Goal: Task Accomplishment & Management: Use online tool/utility

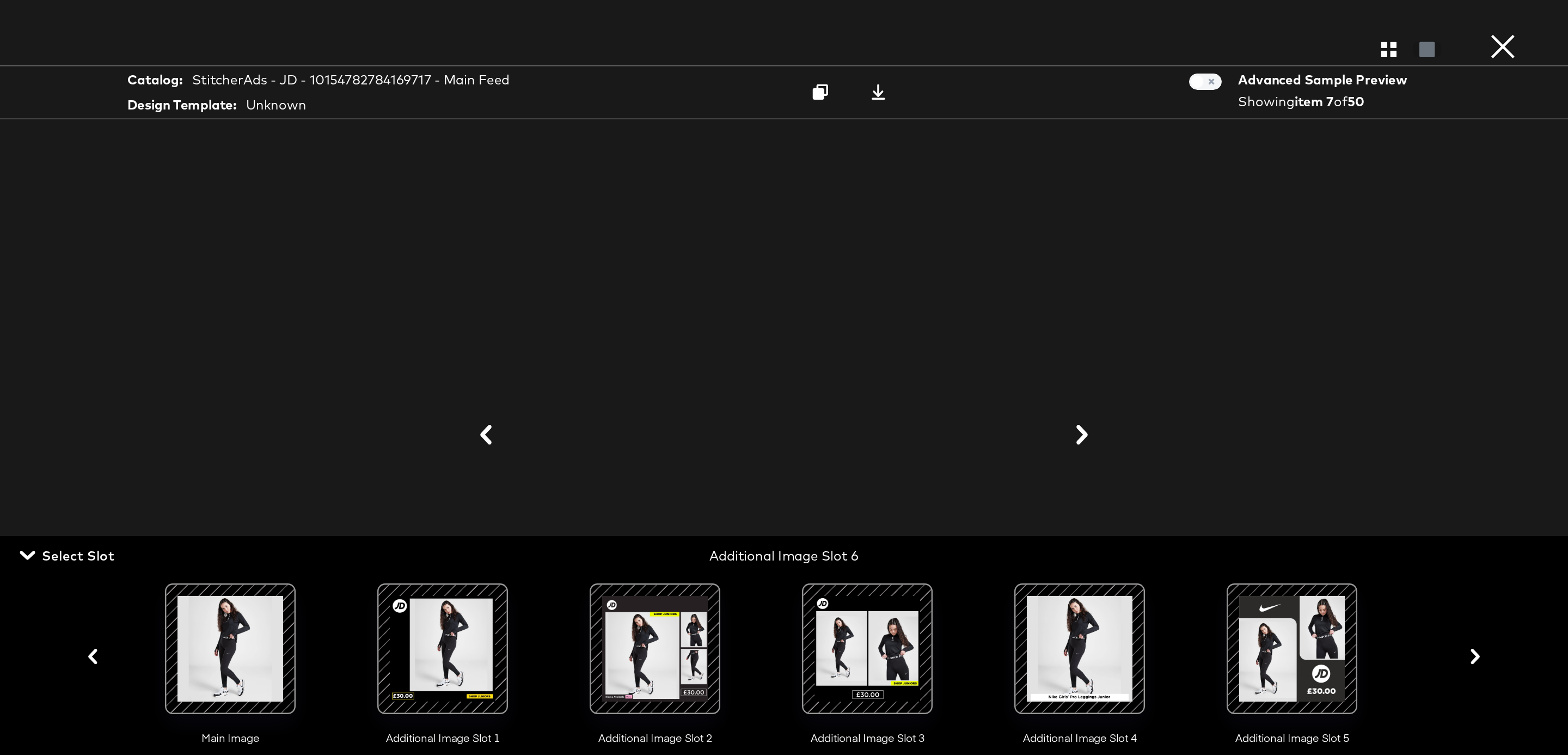
scroll to position [0, 111]
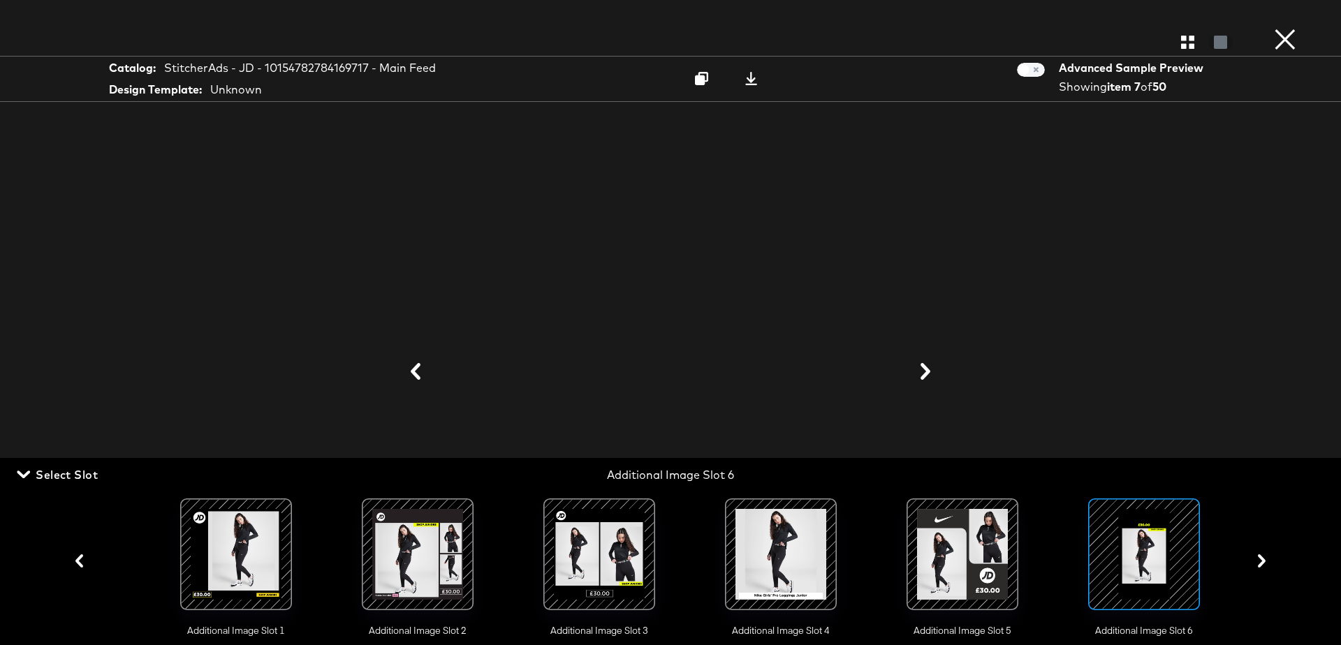
click at [1279, 28] on button "×" at bounding box center [1285, 14] width 28 height 28
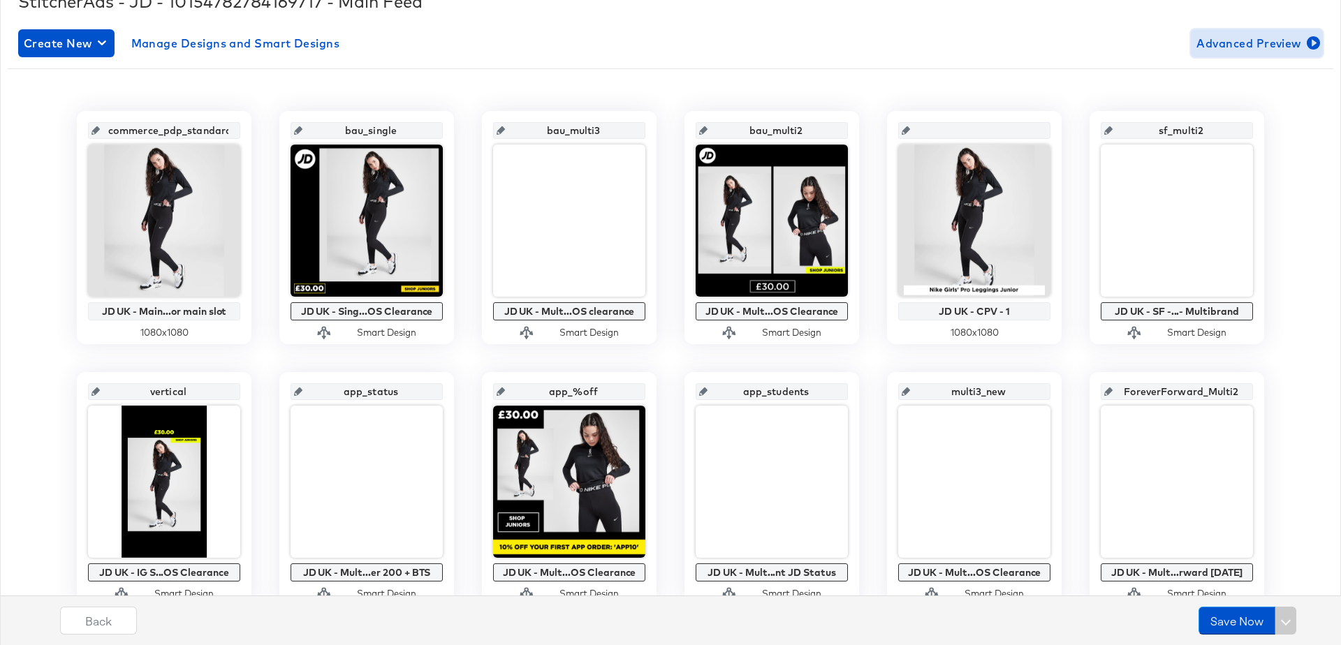
scroll to position [0, 0]
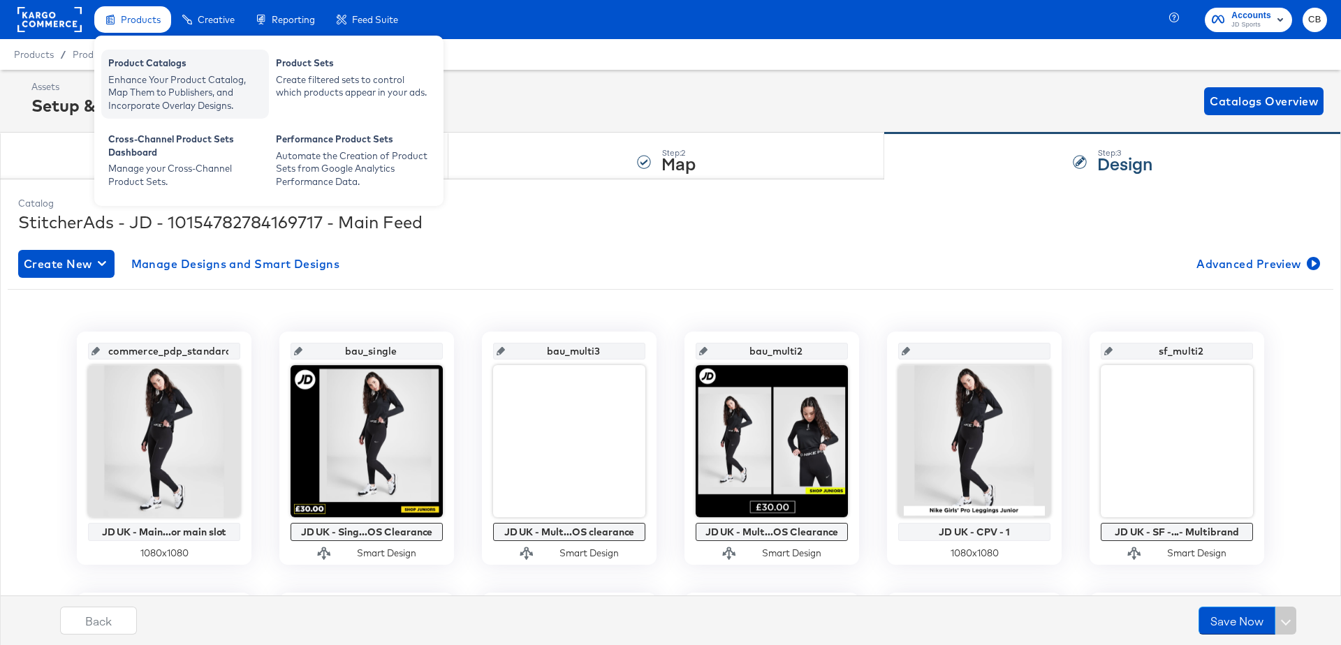
click at [150, 75] on div "Enhance Your Product Catalog, Map Them to Publishers, and Incorporate Overlay D…" at bounding box center [185, 92] width 154 height 39
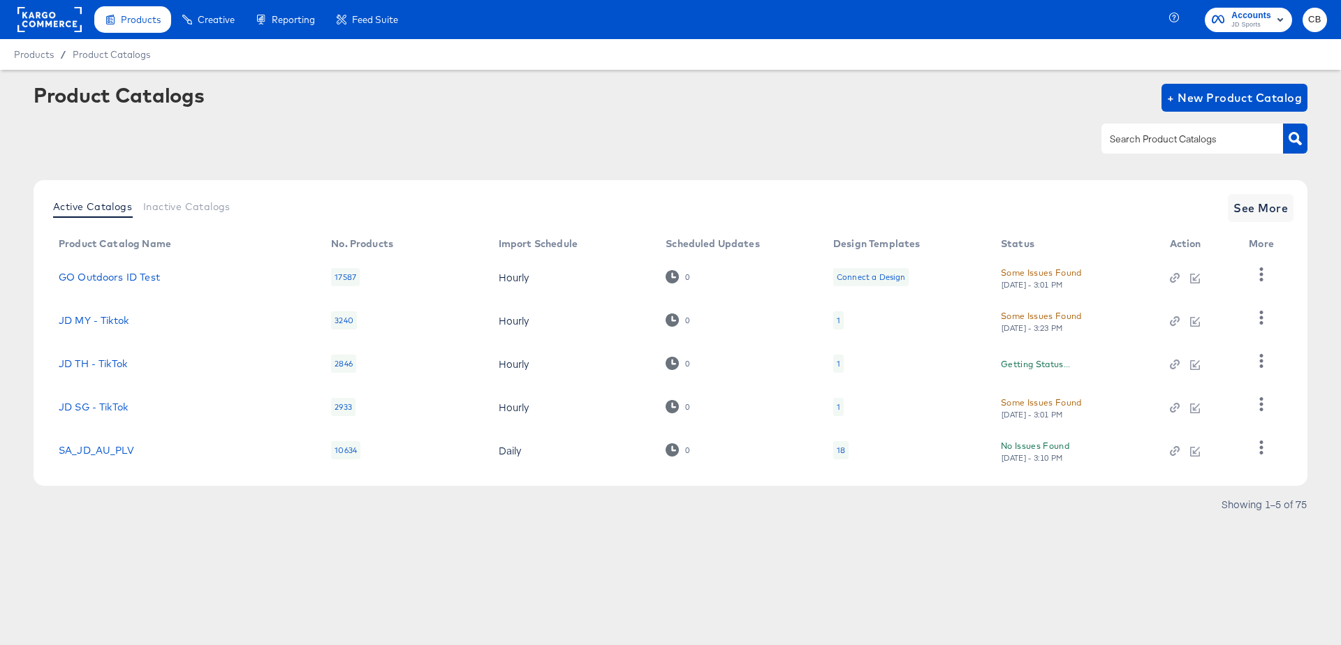
click at [1137, 153] on div at bounding box center [1204, 138] width 206 height 31
click at [1136, 140] on input "text" at bounding box center [1181, 139] width 149 height 16
type input "IT"
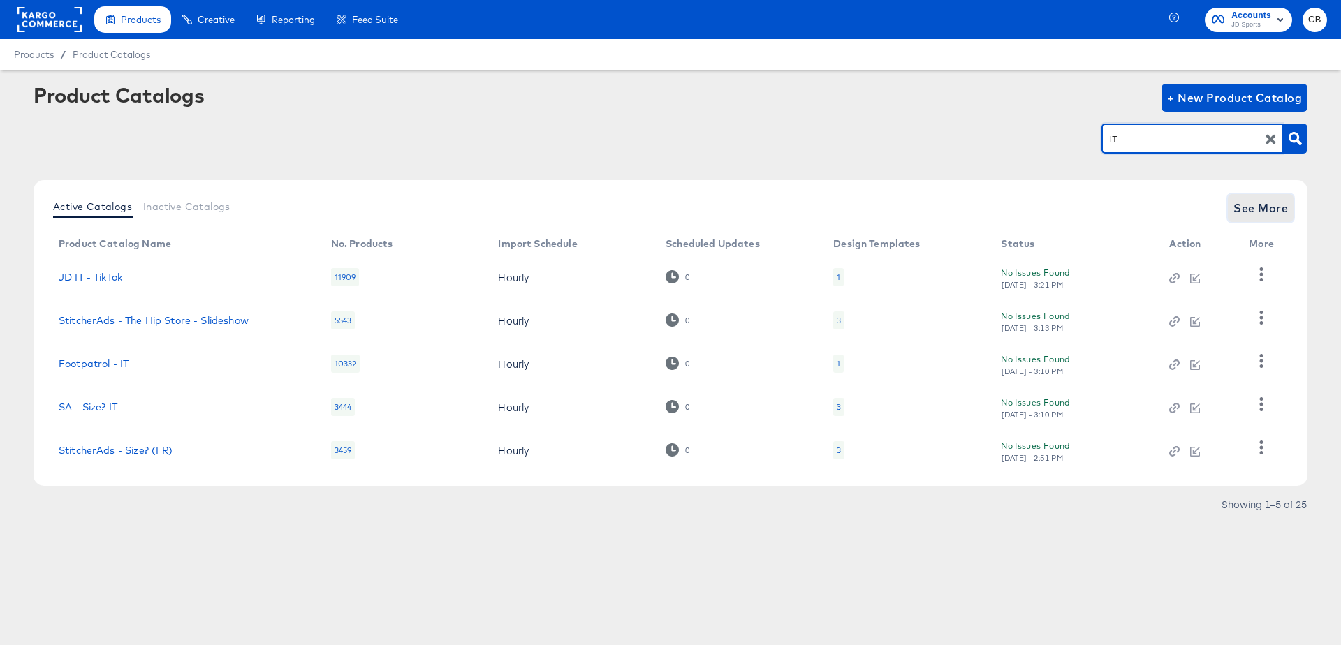
click at [1254, 213] on span "See More" at bounding box center [1260, 208] width 54 height 20
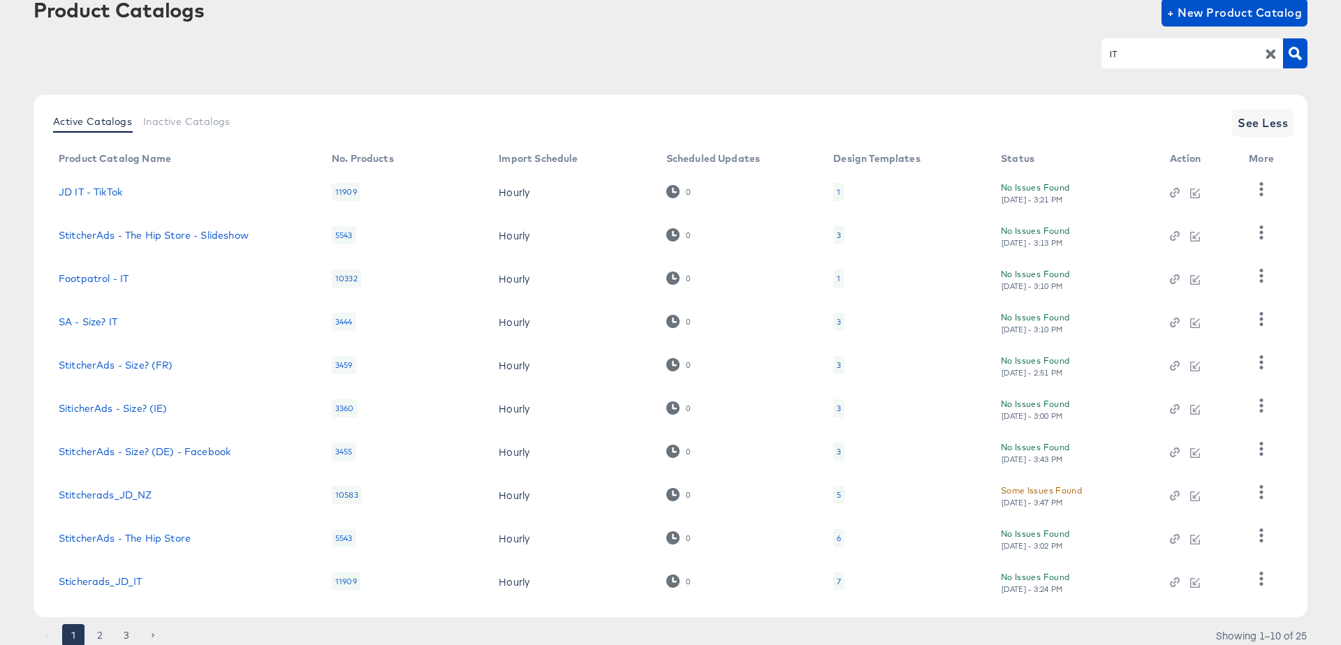
scroll to position [135, 0]
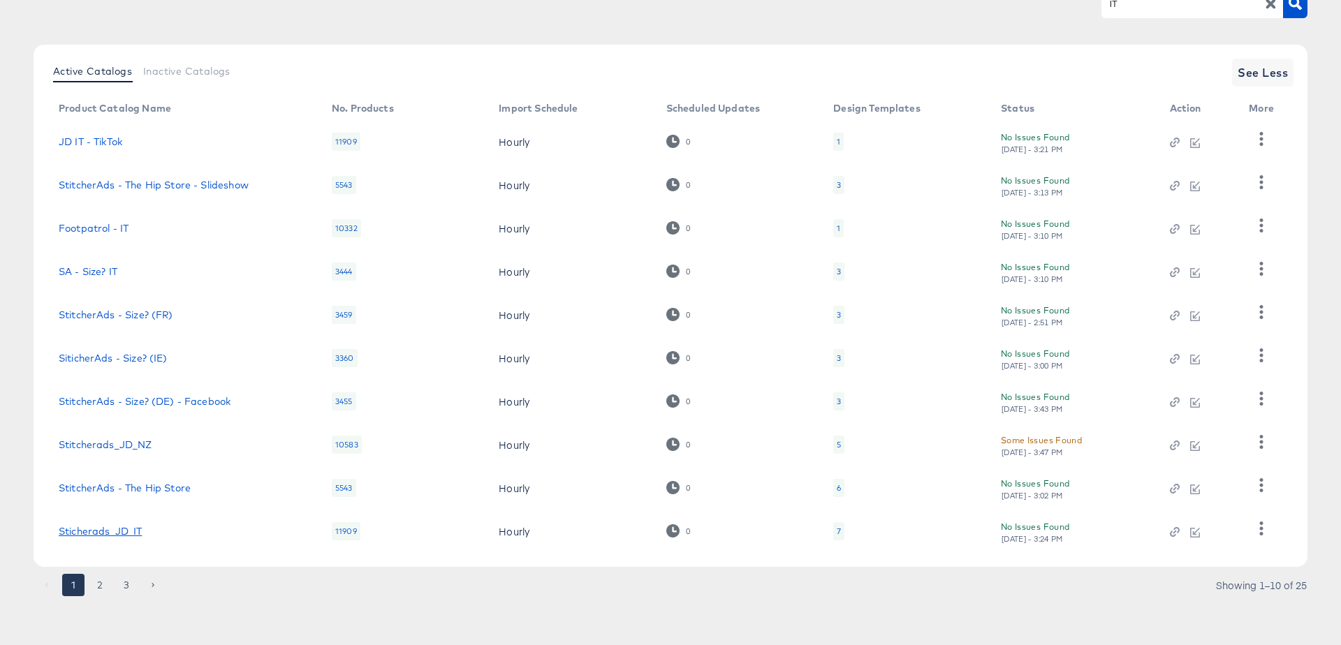
click at [100, 530] on link "Sticherads_JD_IT" at bounding box center [100, 531] width 83 height 11
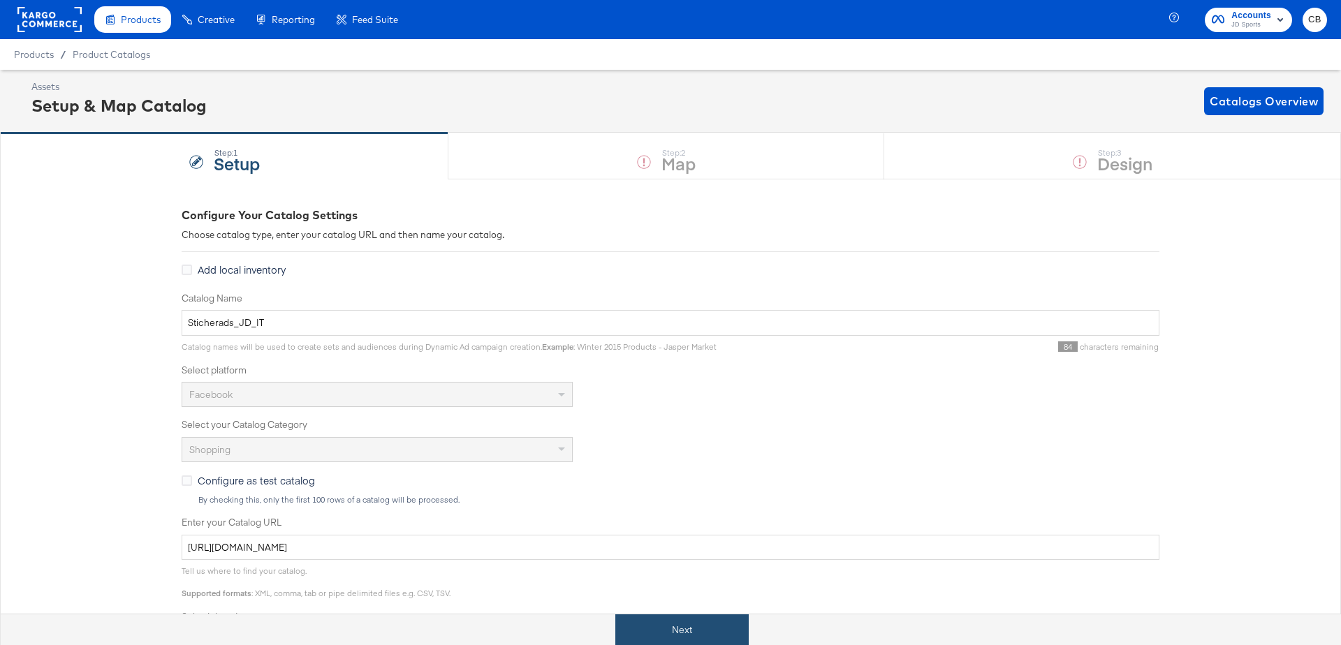
click at [652, 628] on button "Next" at bounding box center [681, 629] width 133 height 31
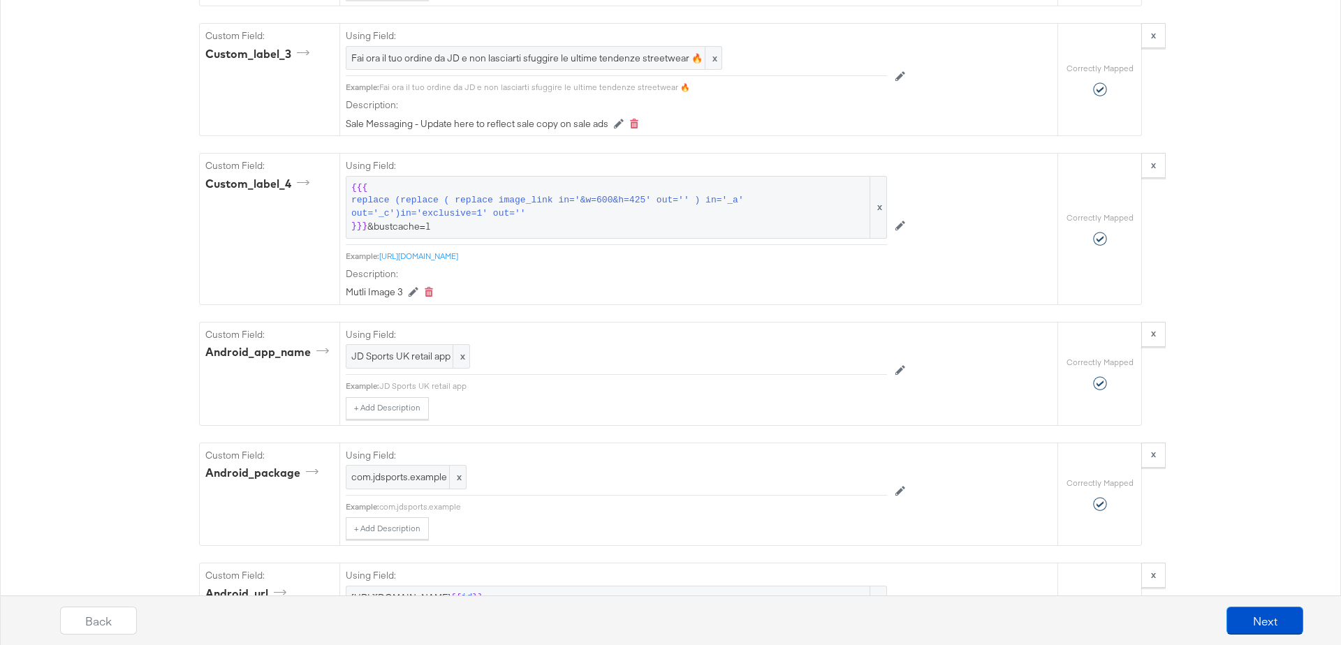
scroll to position [2548, 0]
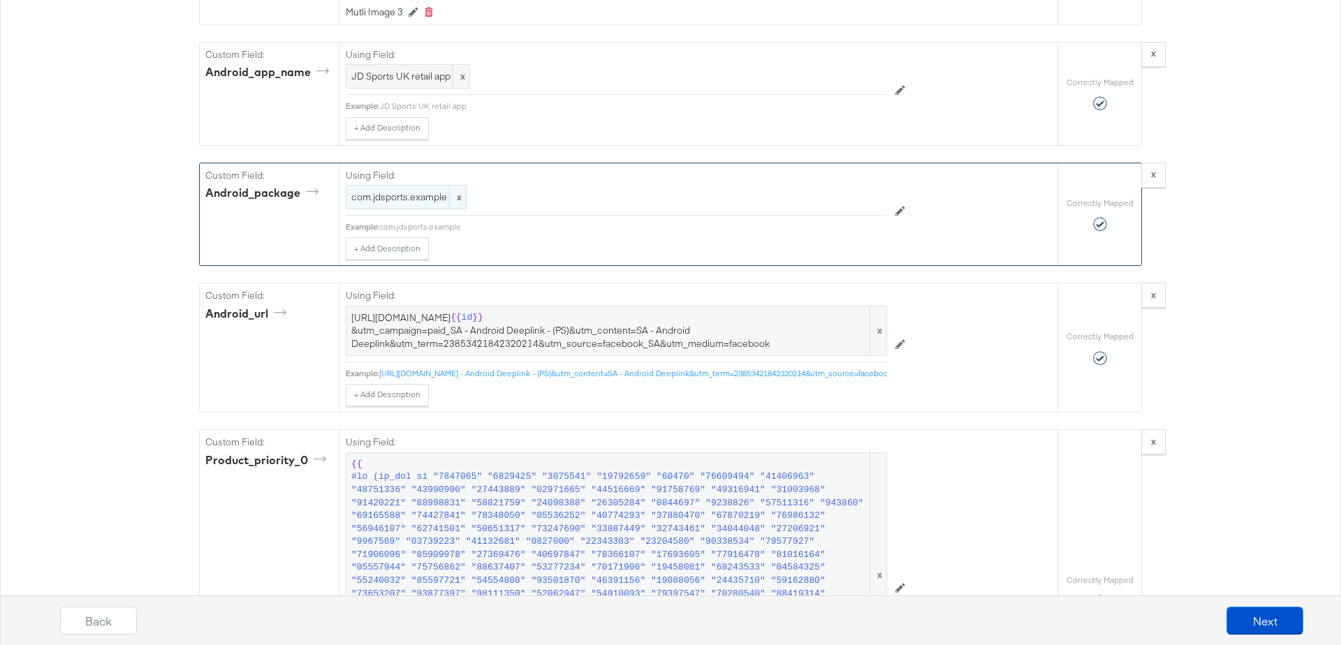
click at [388, 191] on span "com.jdsports.example" at bounding box center [406, 197] width 110 height 13
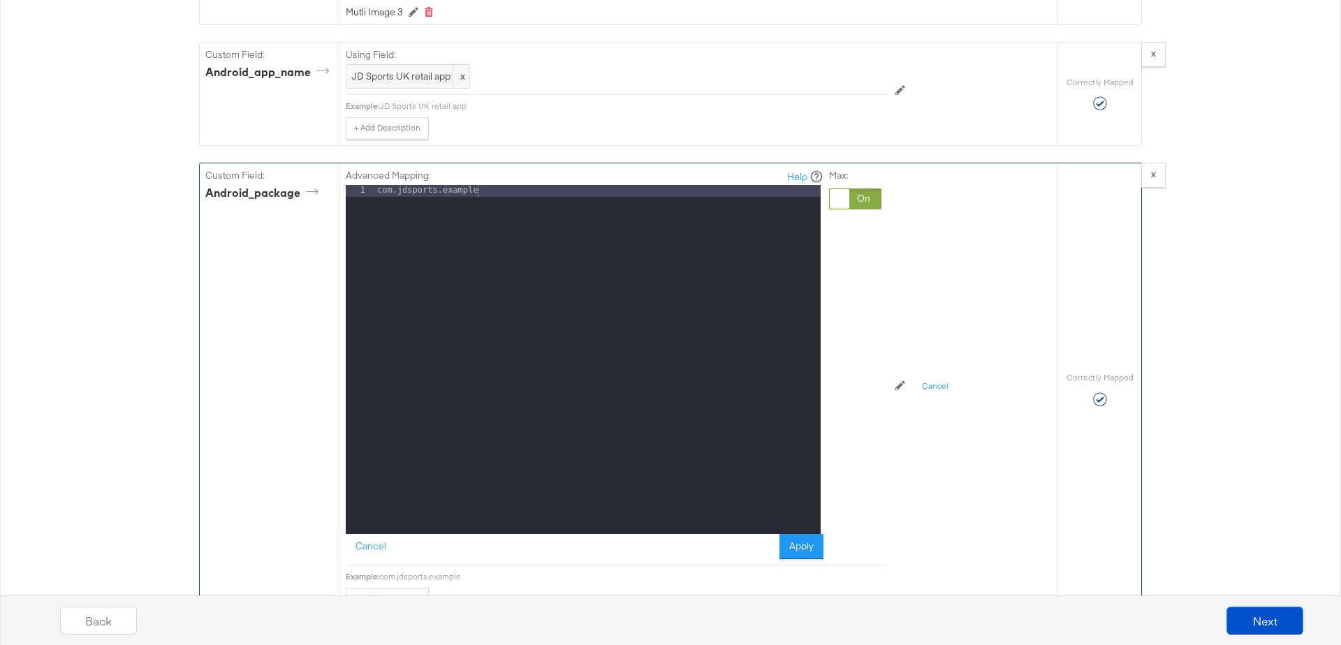
click at [504, 185] on div "com.jdsports.example" at bounding box center [597, 371] width 446 height 372
click at [801, 534] on button "Apply" at bounding box center [801, 546] width 44 height 25
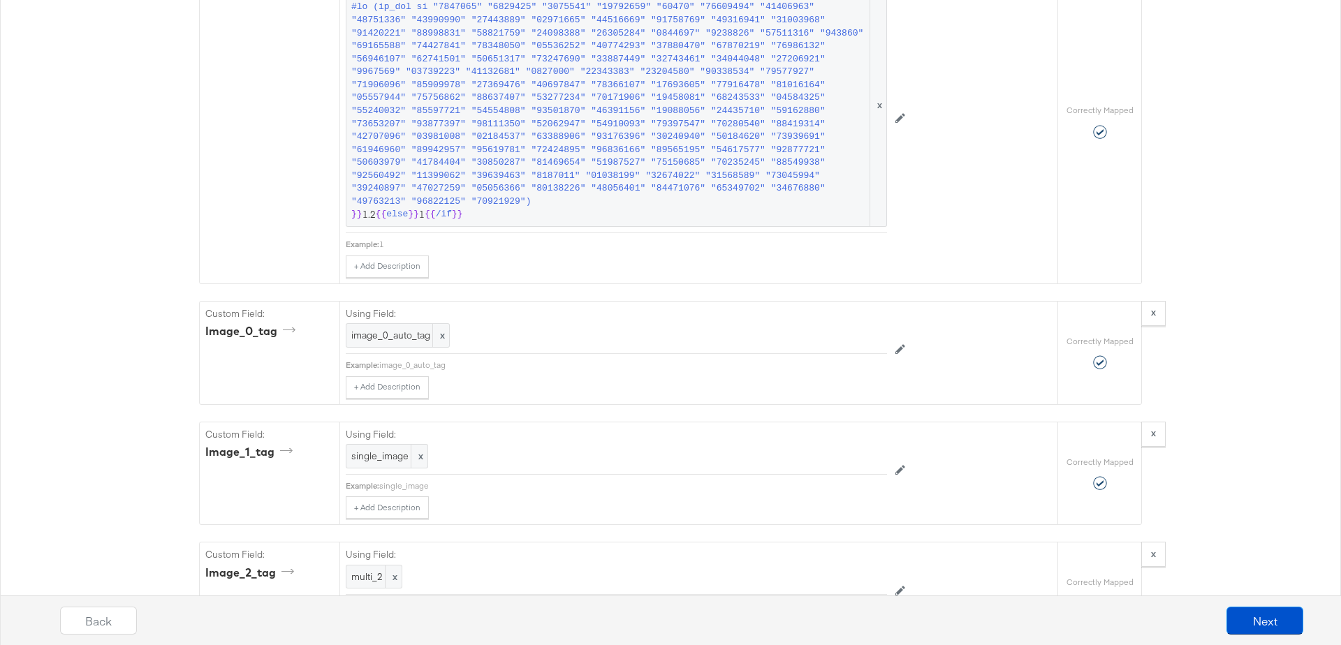
scroll to position [3674, 0]
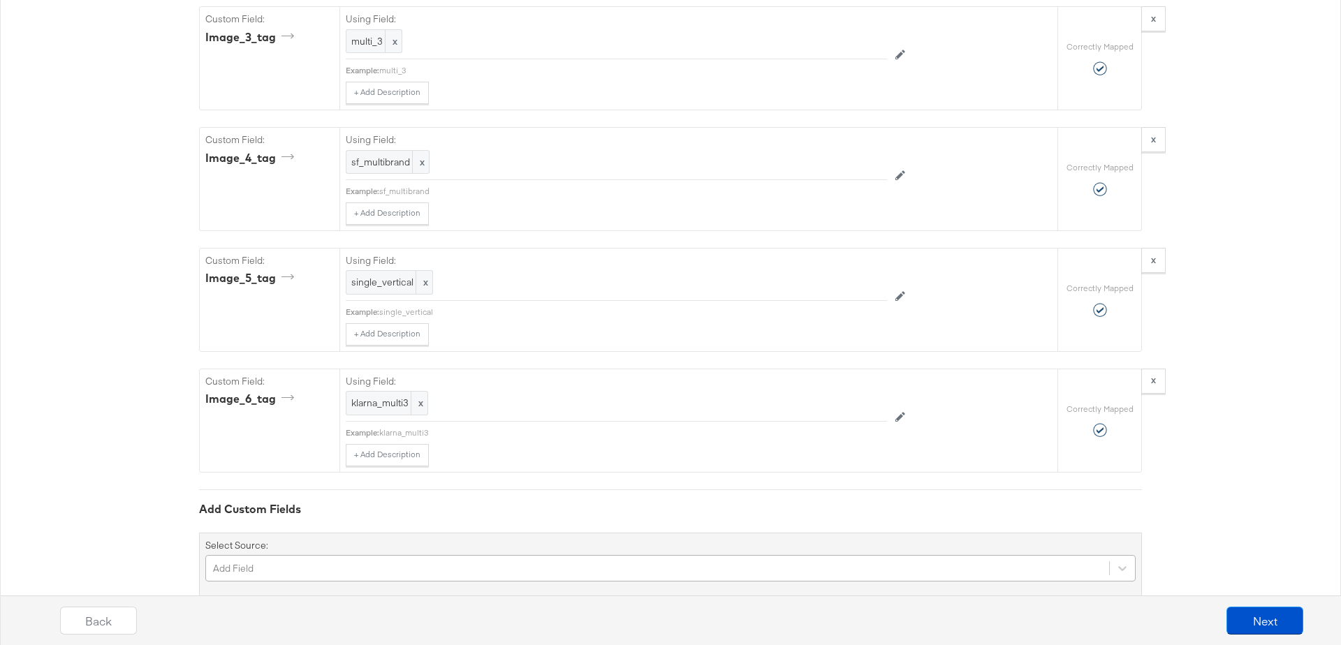
click at [260, 555] on div "Add Field" at bounding box center [670, 568] width 930 height 27
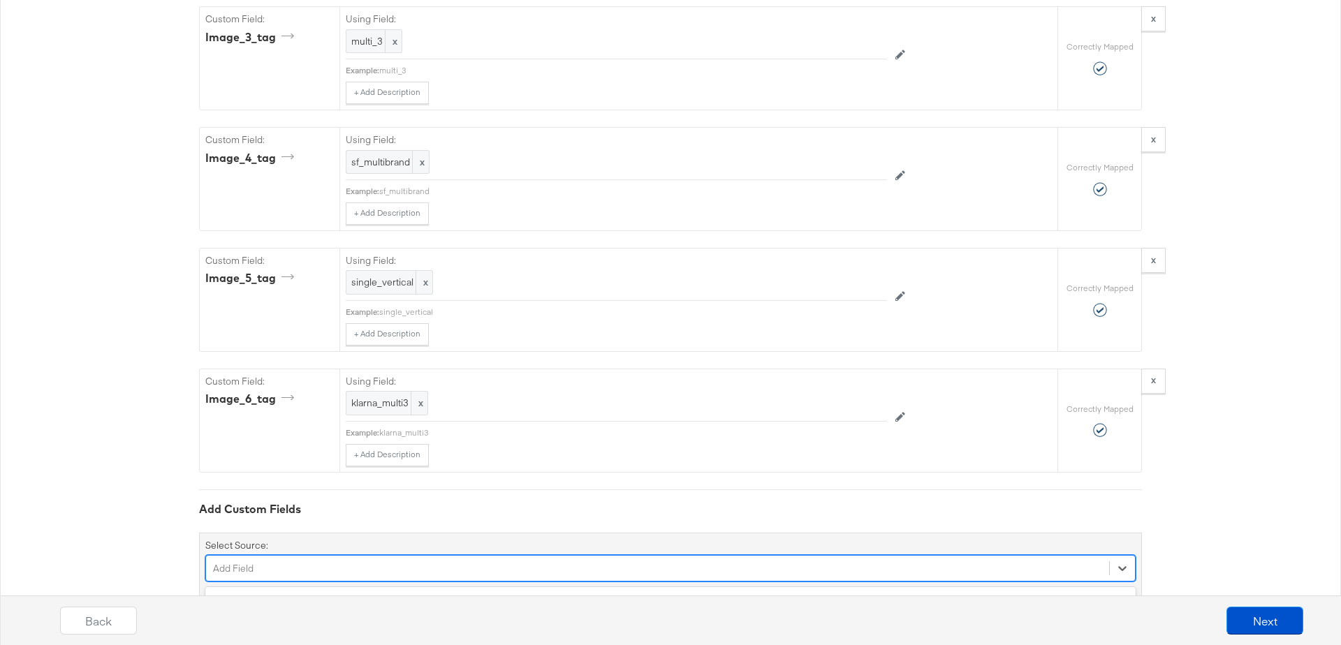
scroll to position [3792, 0]
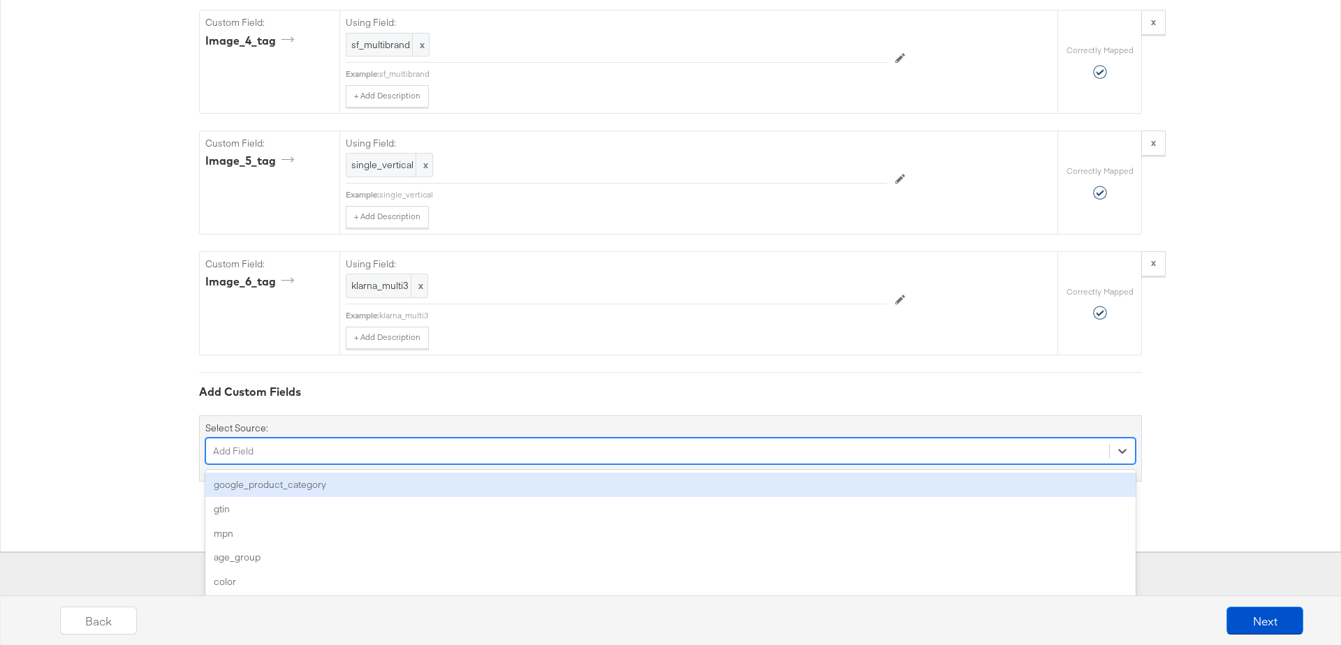
type input "I"
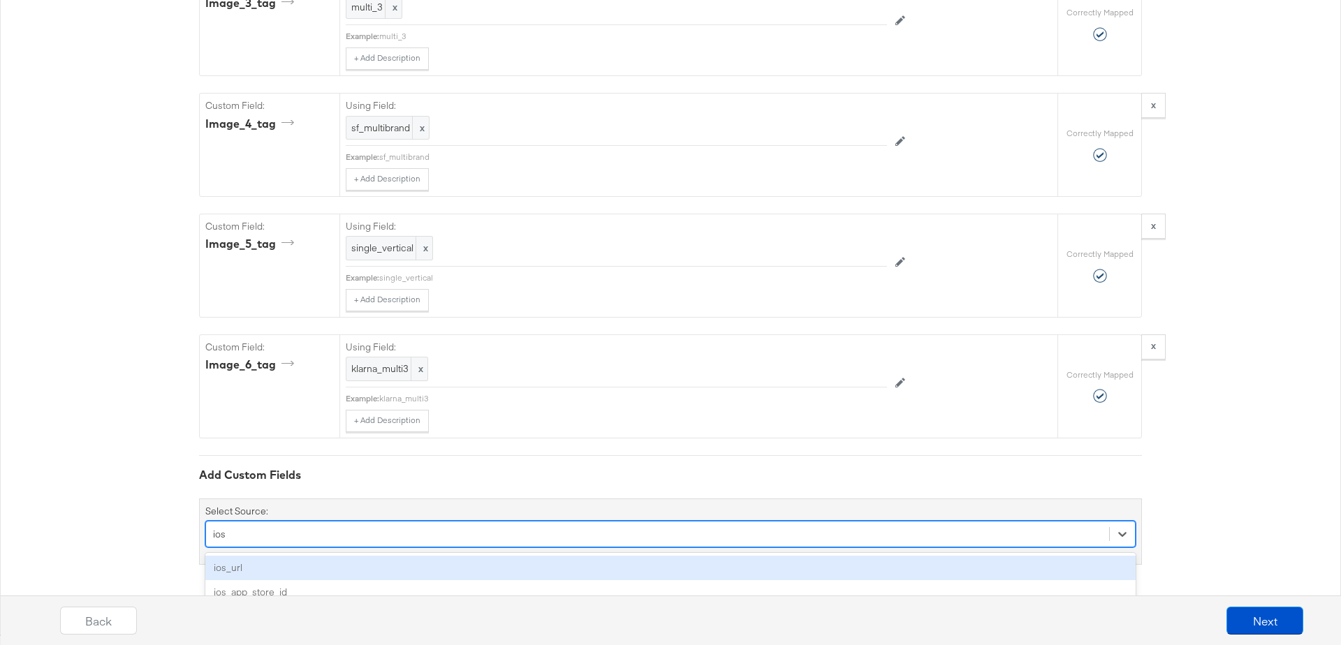
scroll to position [3674, 0]
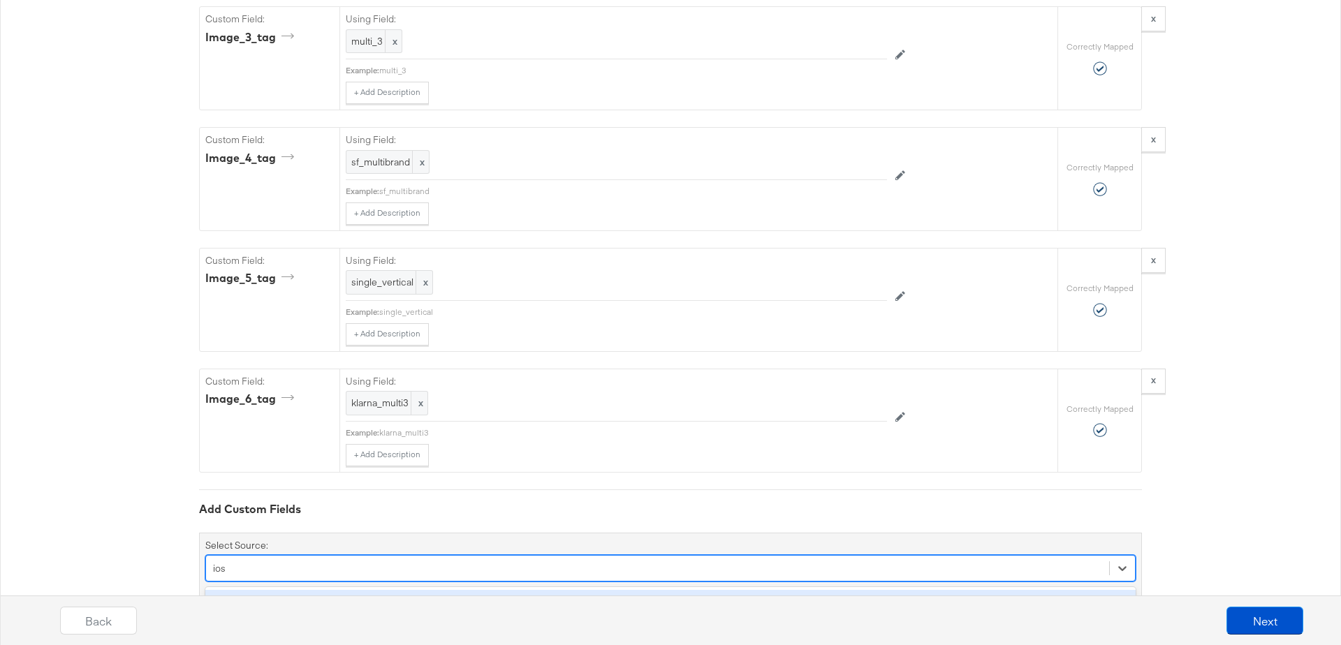
type input "ios_"
click at [262, 590] on div "ios_url" at bounding box center [670, 602] width 930 height 24
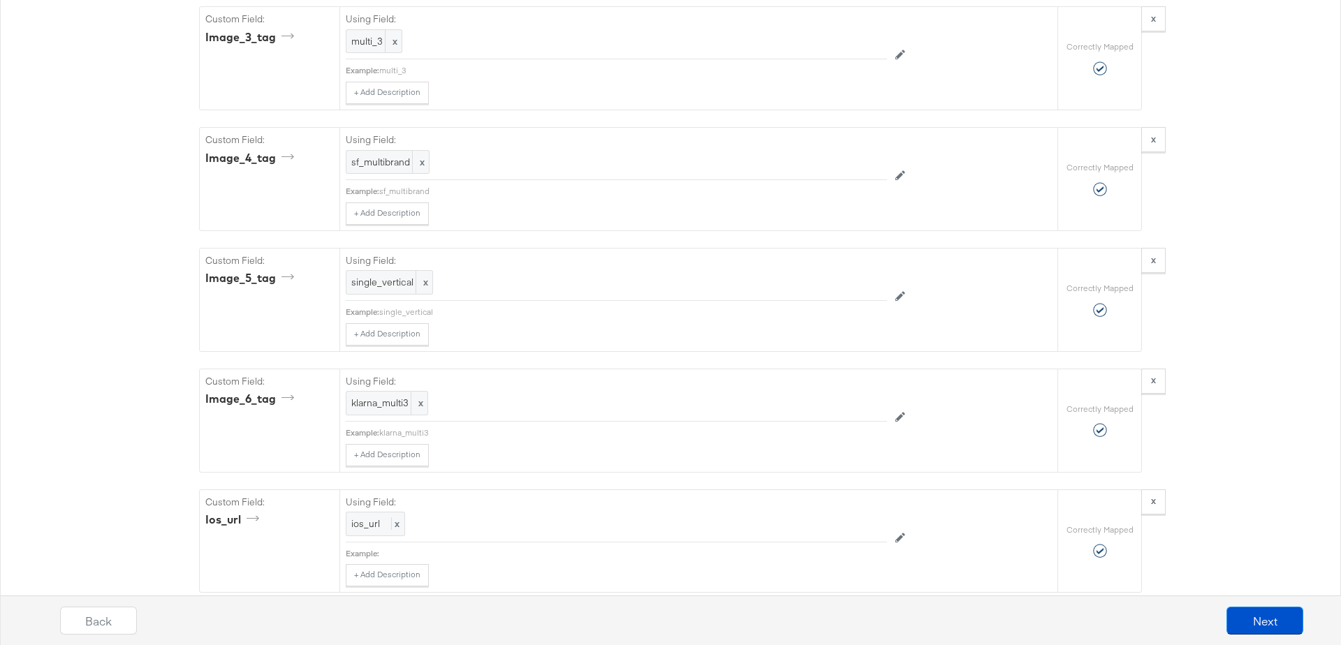
scroll to position [3792, 0]
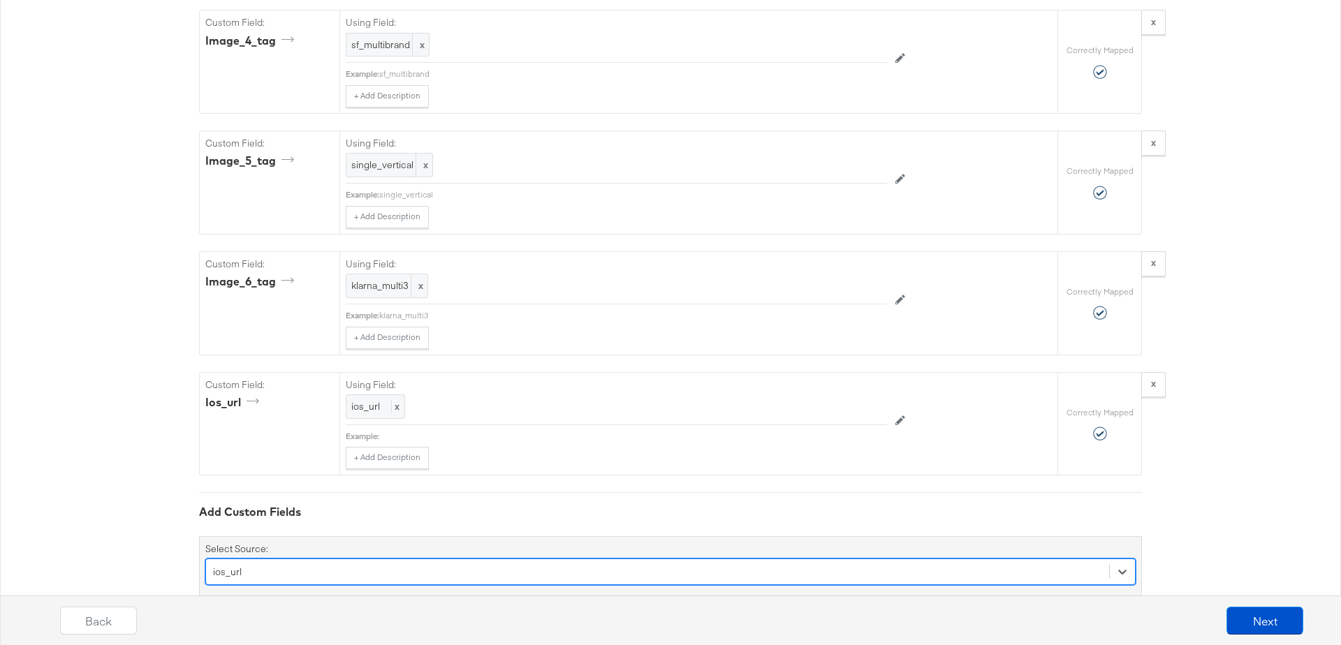
click at [272, 559] on div "option ios_url, selected. Select is focused ,type to refine list, press Down to…" at bounding box center [670, 572] width 930 height 27
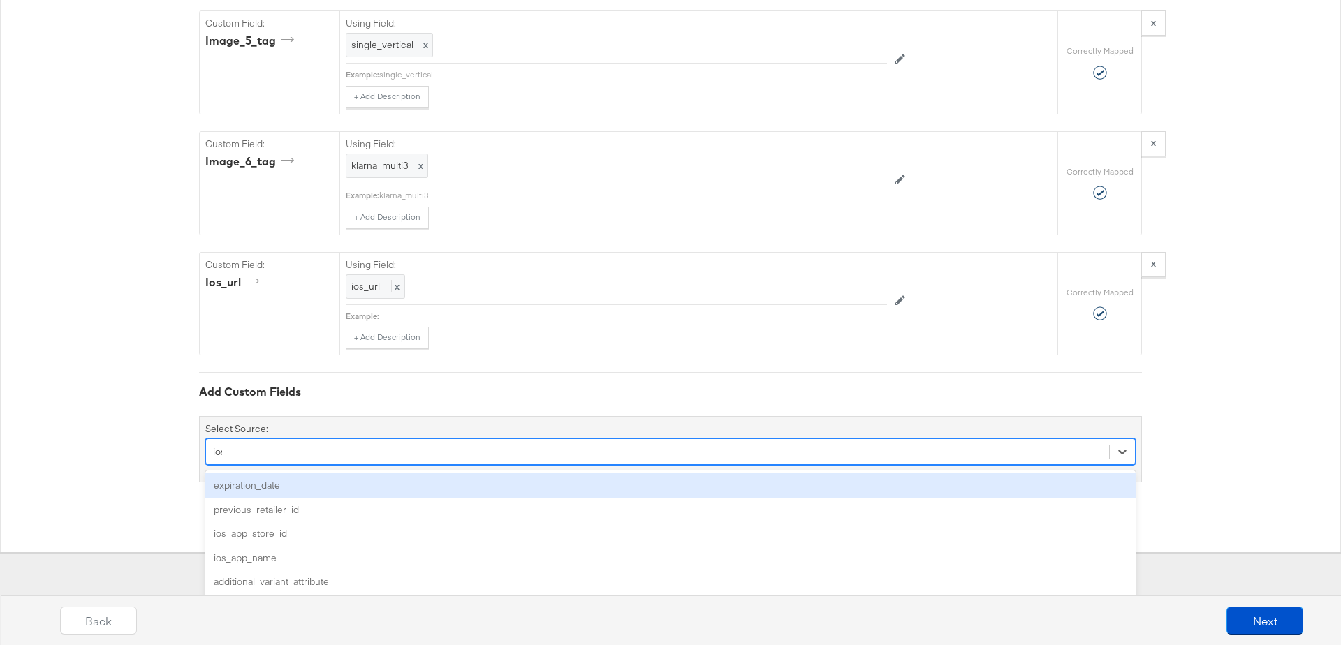
scroll to position [3794, 0]
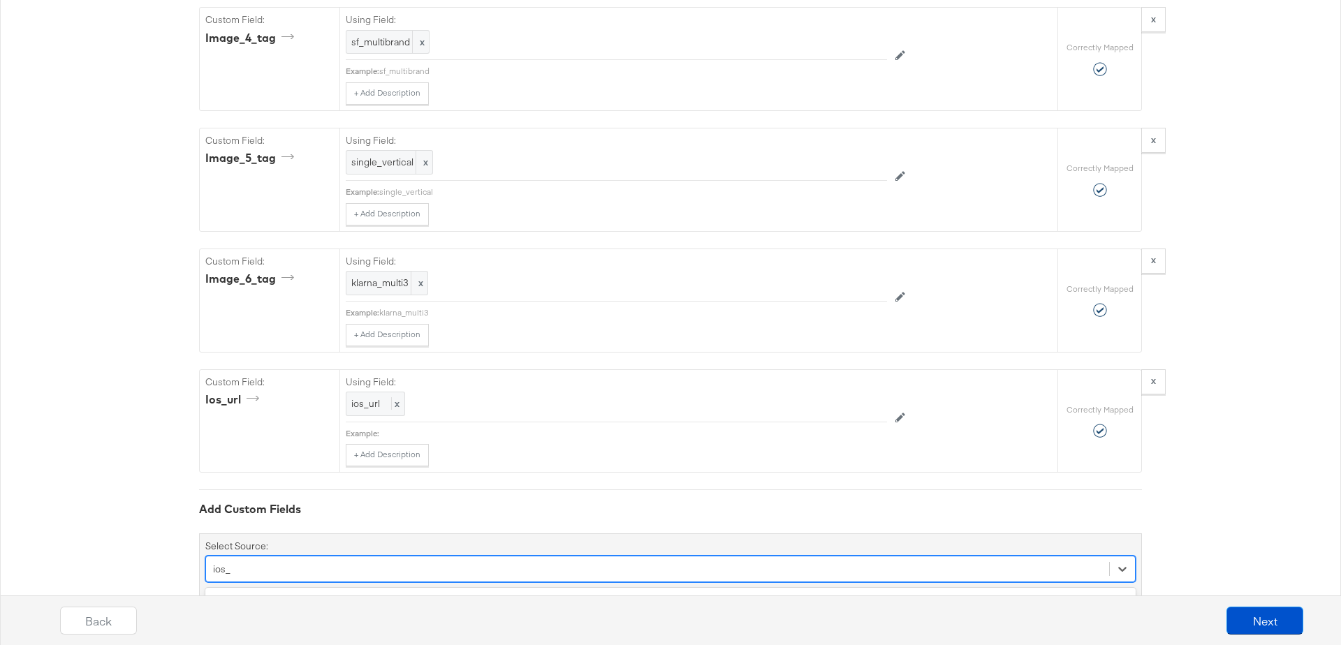
type input "ios_"
click at [237, 589] on div "Back Next" at bounding box center [681, 615] width 1341 height 60
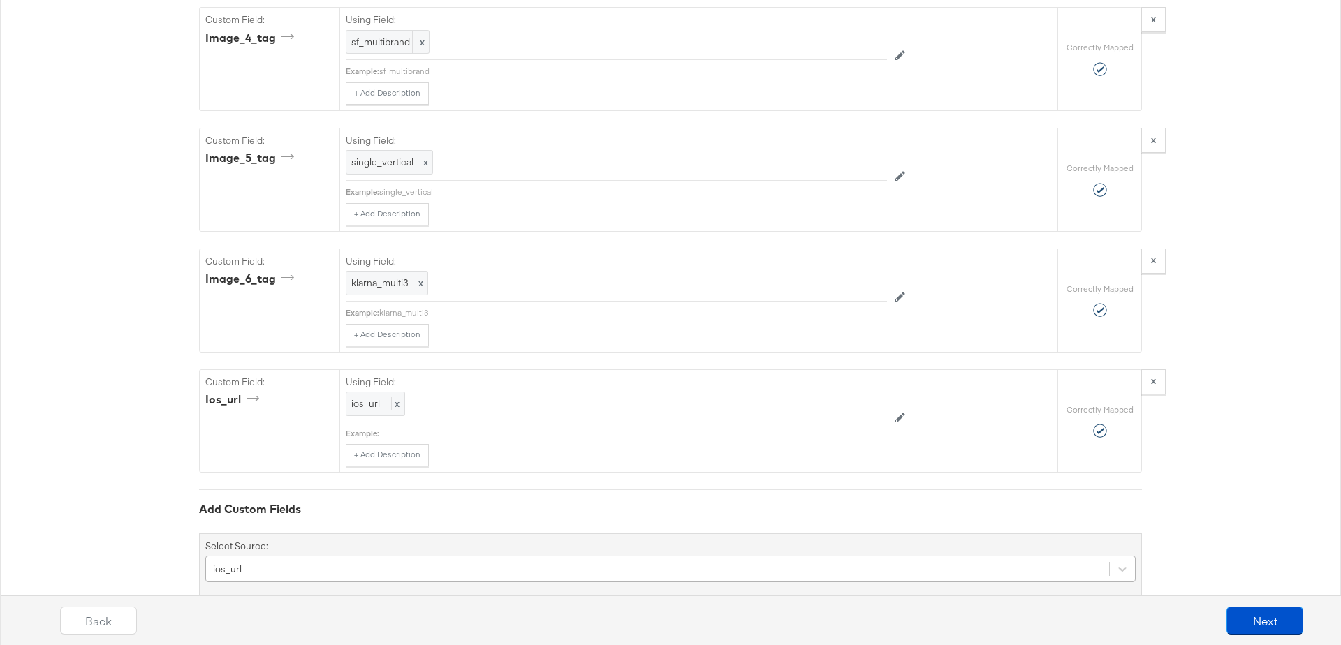
click at [288, 556] on div "ios_url" at bounding box center [670, 569] width 930 height 27
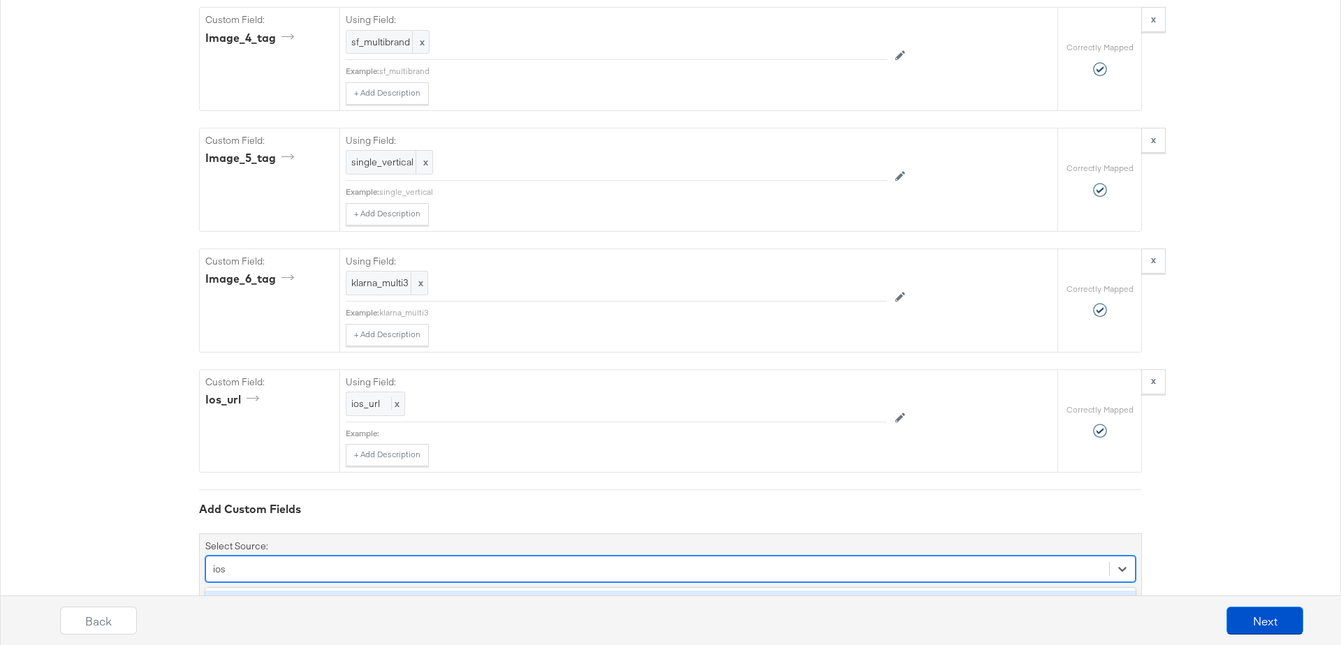
type input "ios_"
click at [269, 615] on div "ios_app_name" at bounding box center [670, 627] width 930 height 24
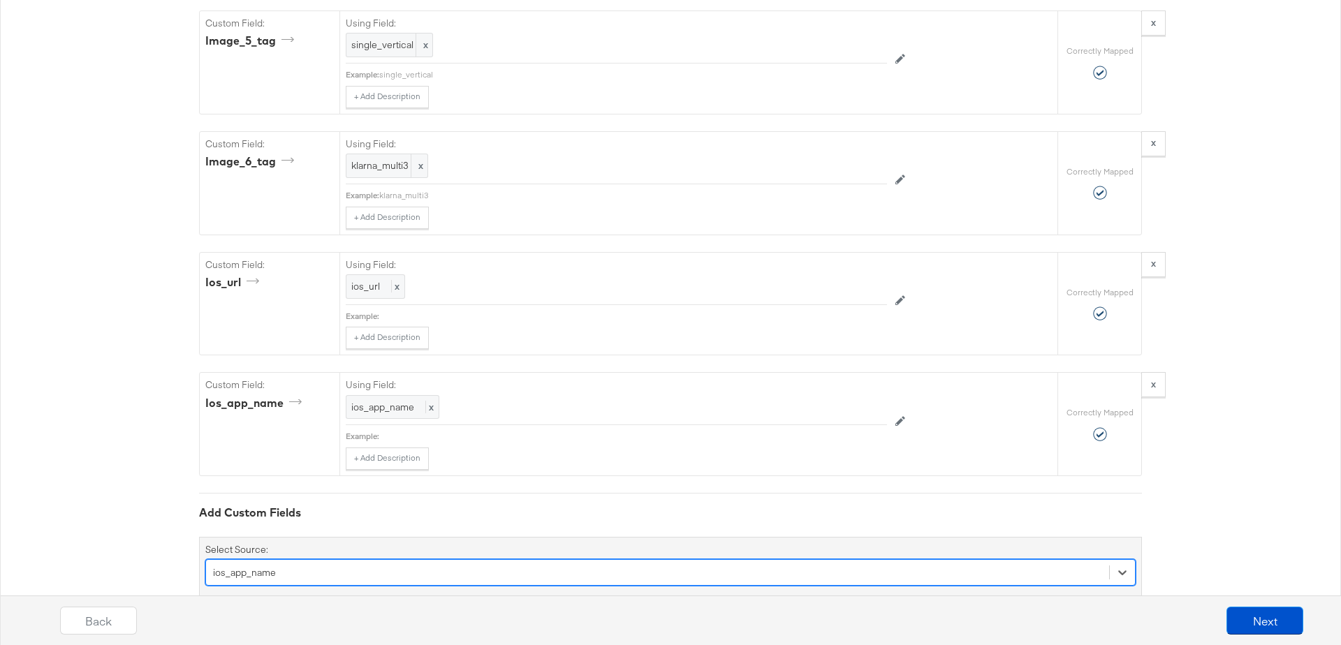
click at [279, 559] on div "option ios_app_name, selected. Select is focused ,type to refine list, press Do…" at bounding box center [670, 572] width 930 height 27
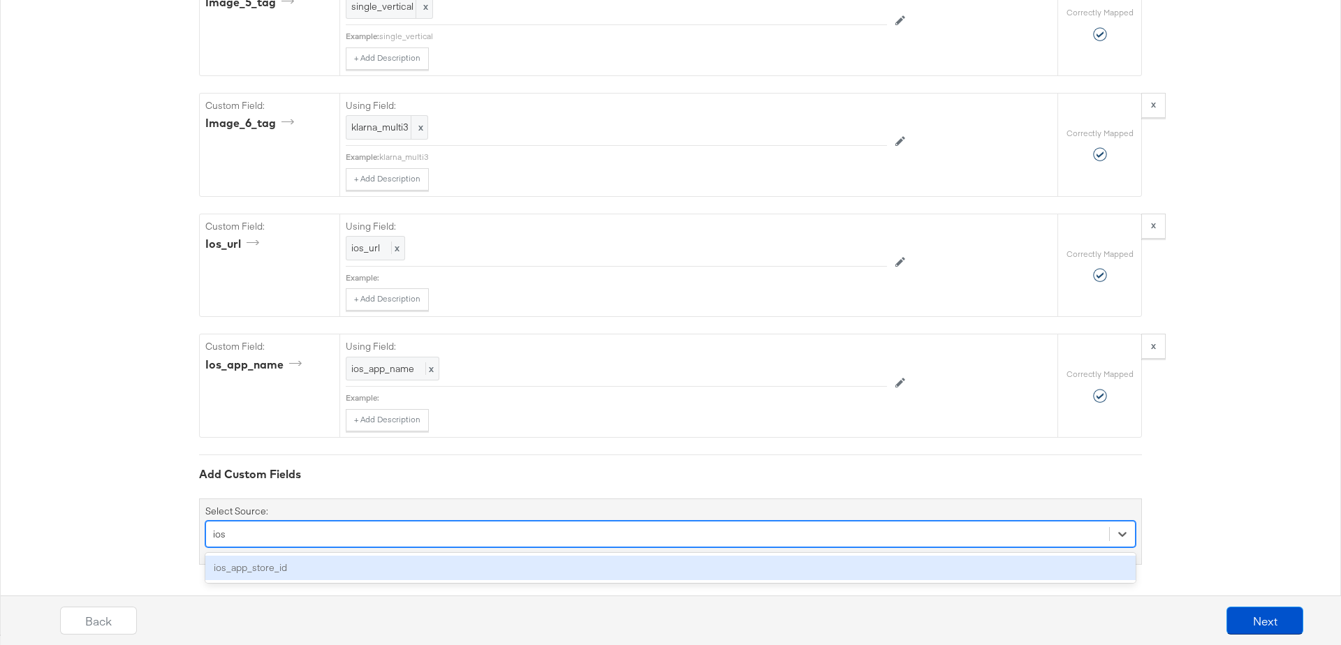
scroll to position [3913, 0]
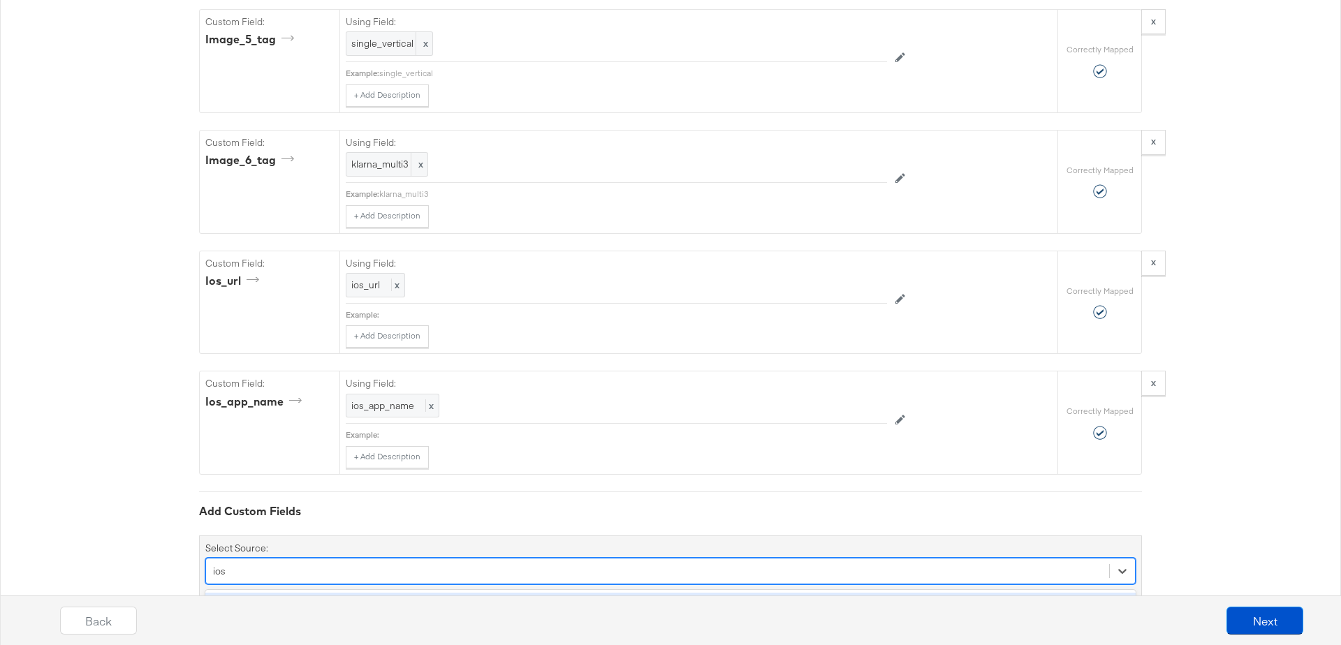
type input "ios_"
click at [269, 593] on div "ios_app_store_id" at bounding box center [670, 605] width 930 height 24
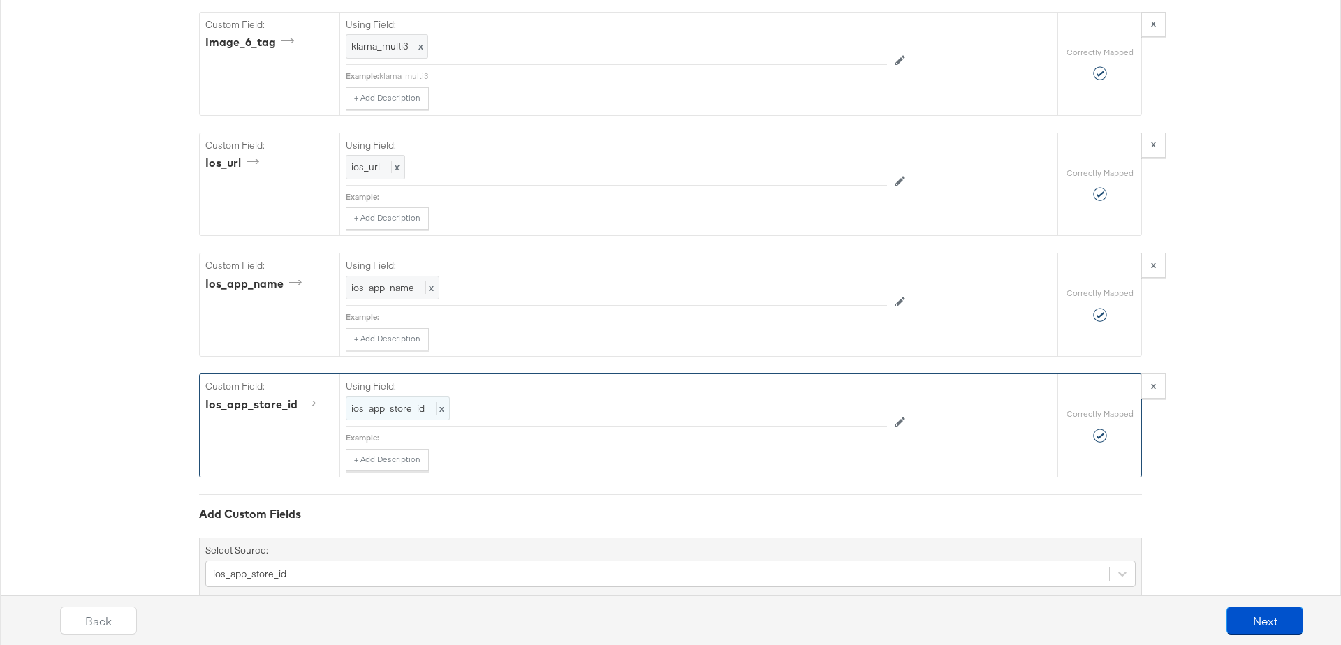
click at [381, 402] on span "ios_app_store_id" at bounding box center [387, 408] width 73 height 13
click at [840, 400] on div at bounding box center [855, 410] width 52 height 21
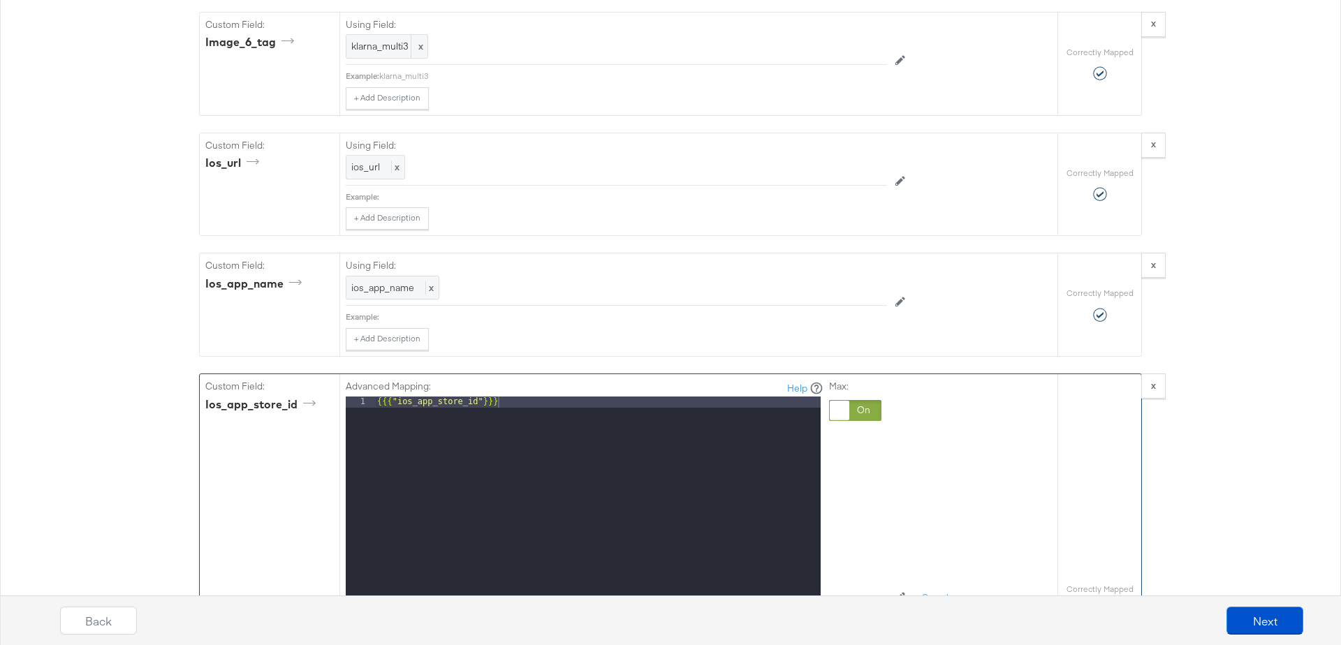
click at [526, 397] on div "{{{ "ios_app_store_id" }}}" at bounding box center [597, 583] width 446 height 372
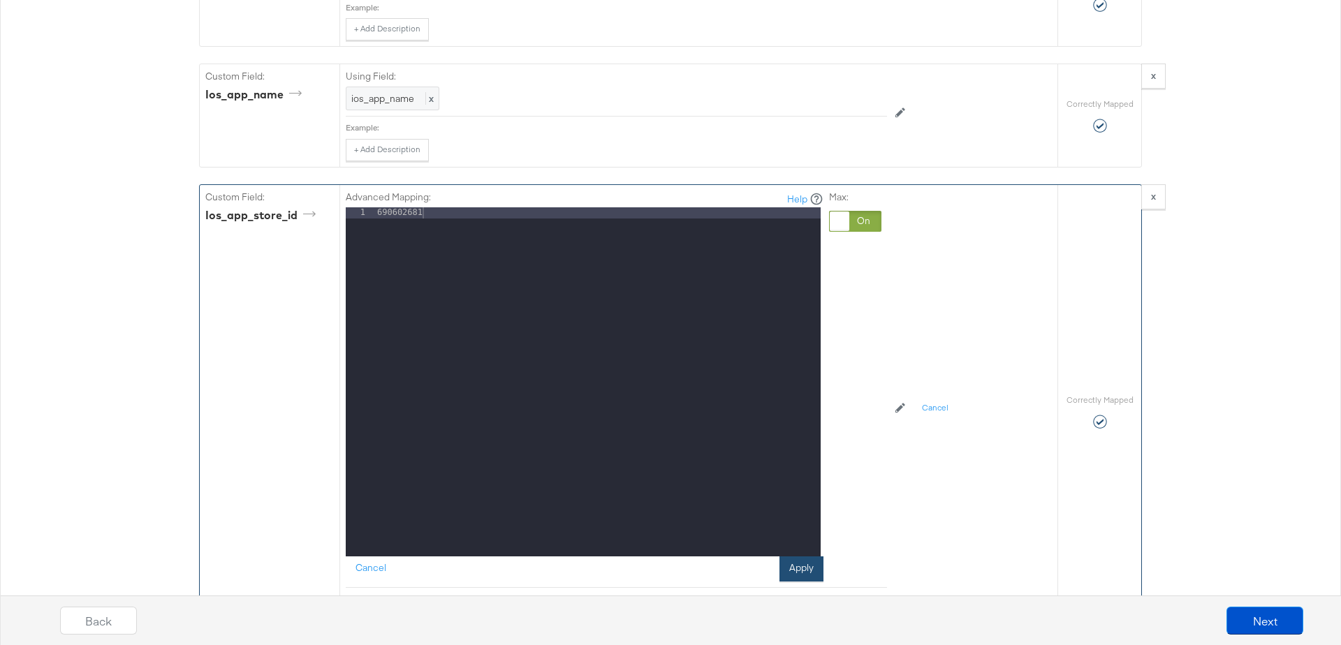
click at [805, 557] on button "Apply" at bounding box center [801, 569] width 44 height 25
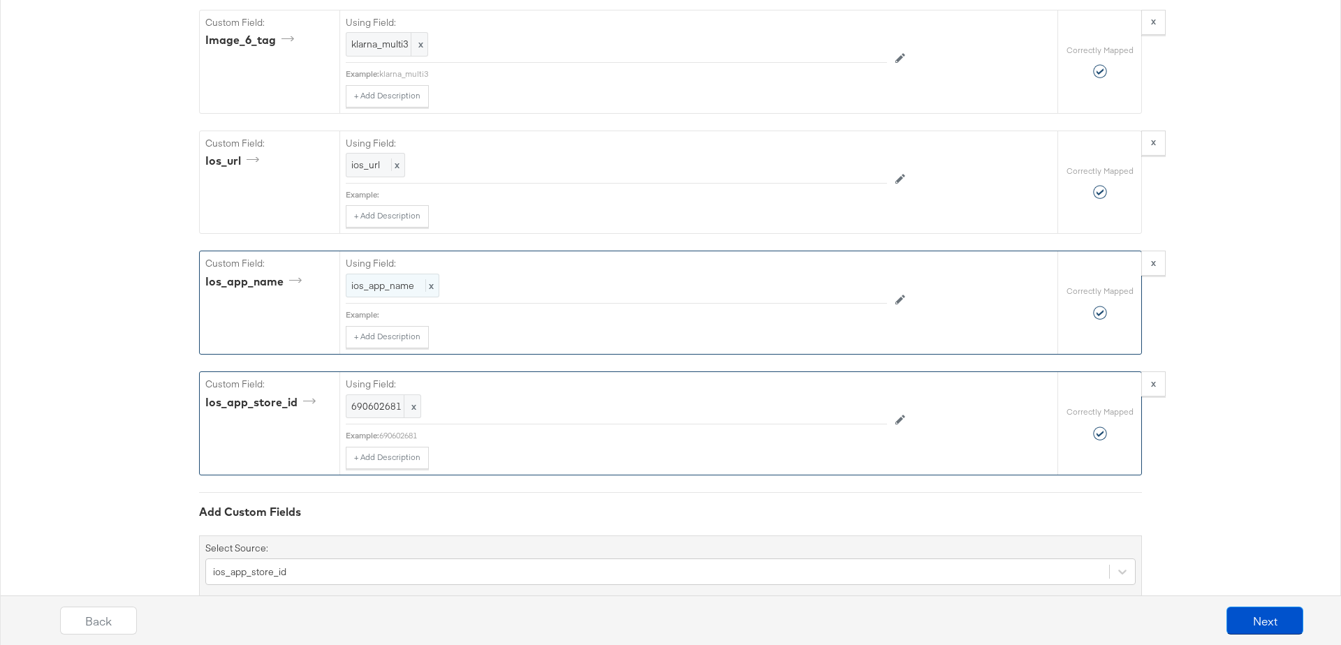
click at [369, 279] on span "ios_app_name" at bounding box center [382, 285] width 63 height 13
click at [846, 276] on div at bounding box center [855, 286] width 52 height 21
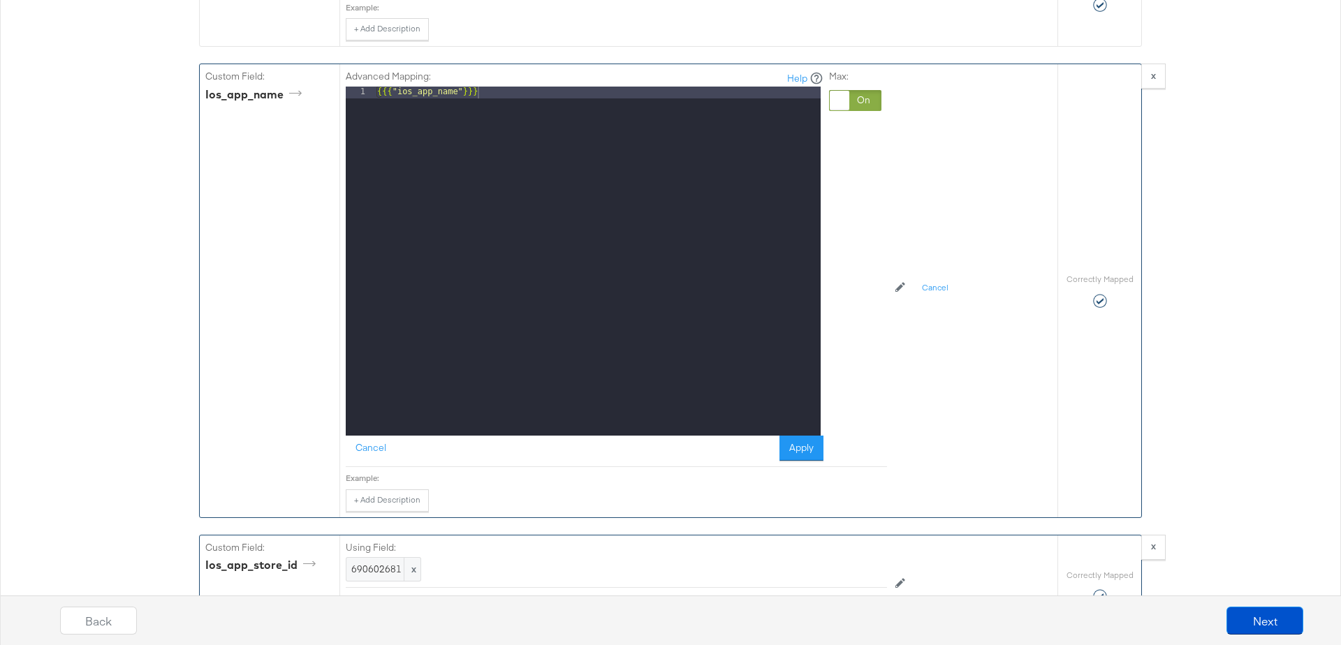
click at [495, 87] on div "{{{ "ios_app_name" }}}" at bounding box center [597, 273] width 446 height 372
click at [805, 436] on button "Apply" at bounding box center [801, 448] width 44 height 25
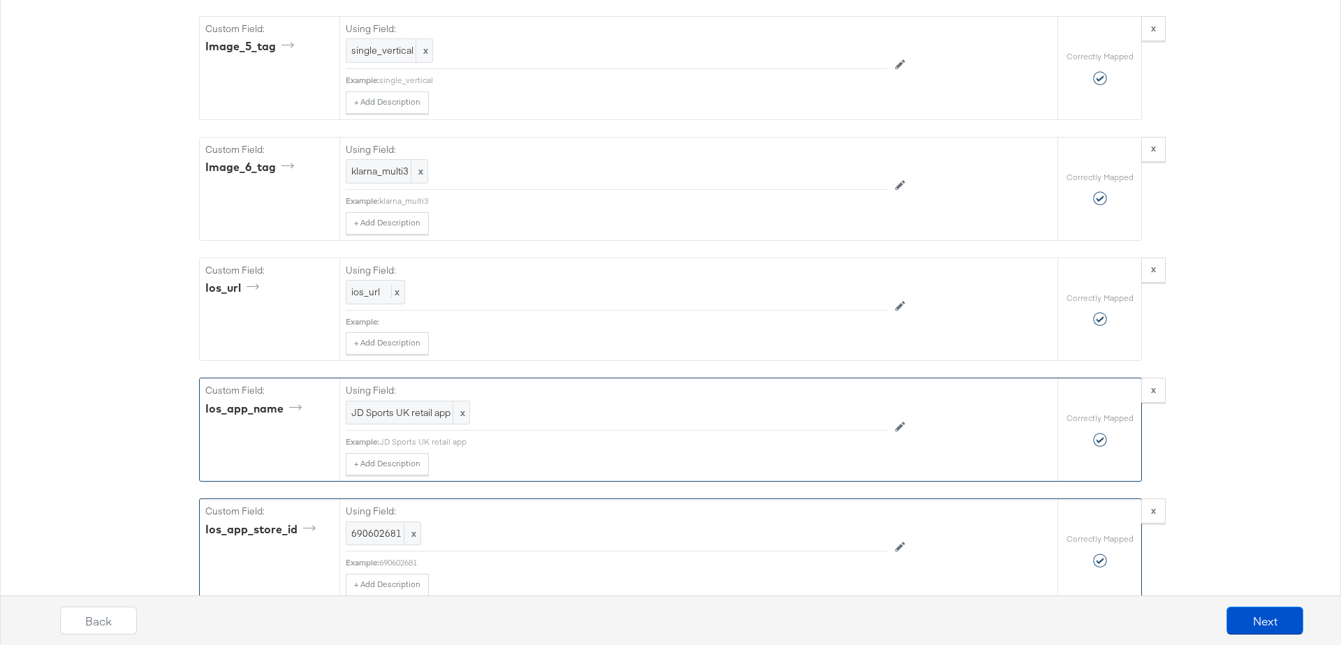
scroll to position [3905, 0]
click at [365, 286] on span "ios_url" at bounding box center [365, 292] width 29 height 13
click at [841, 284] on div at bounding box center [855, 294] width 52 height 21
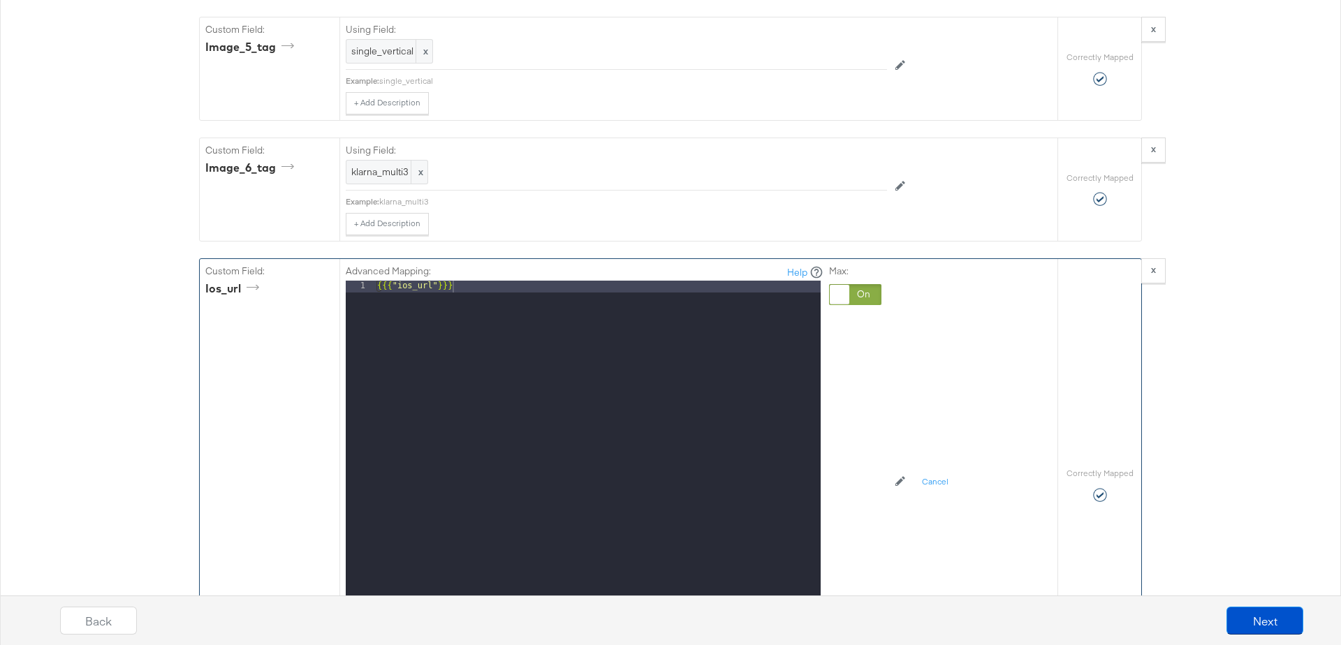
click at [494, 281] on div "{{{ "ios_url" }}}" at bounding box center [597, 467] width 446 height 372
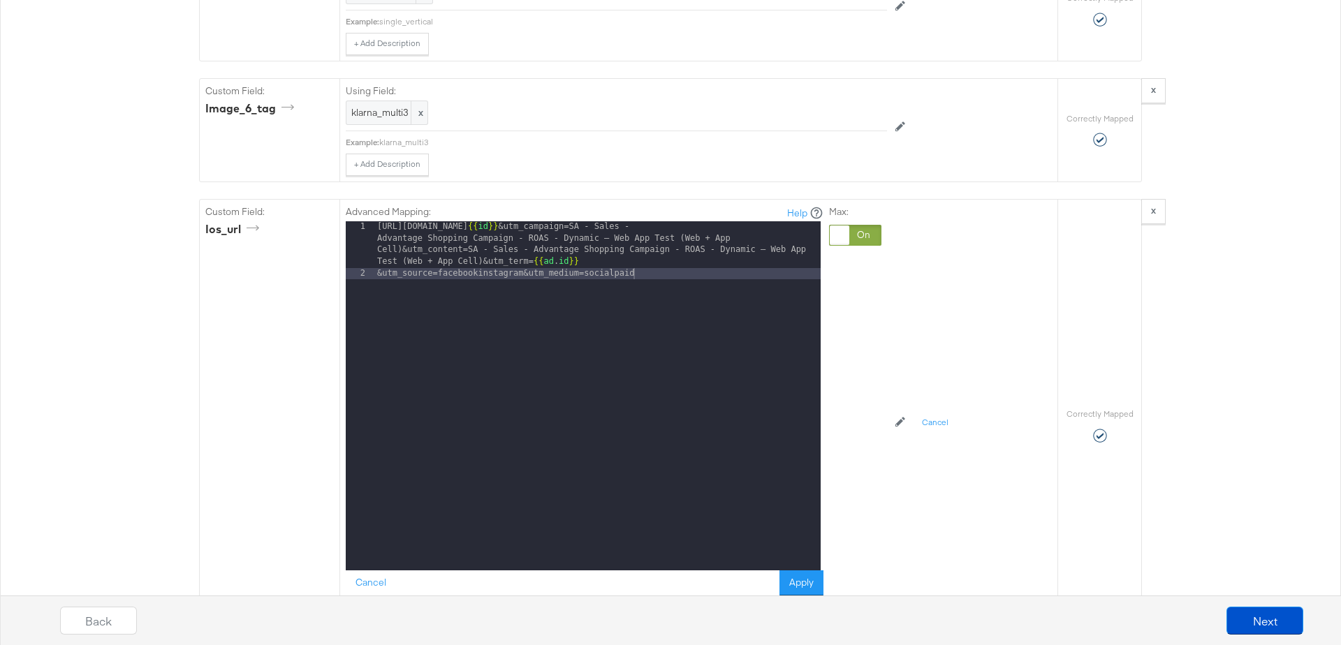
scroll to position [3968, 0]
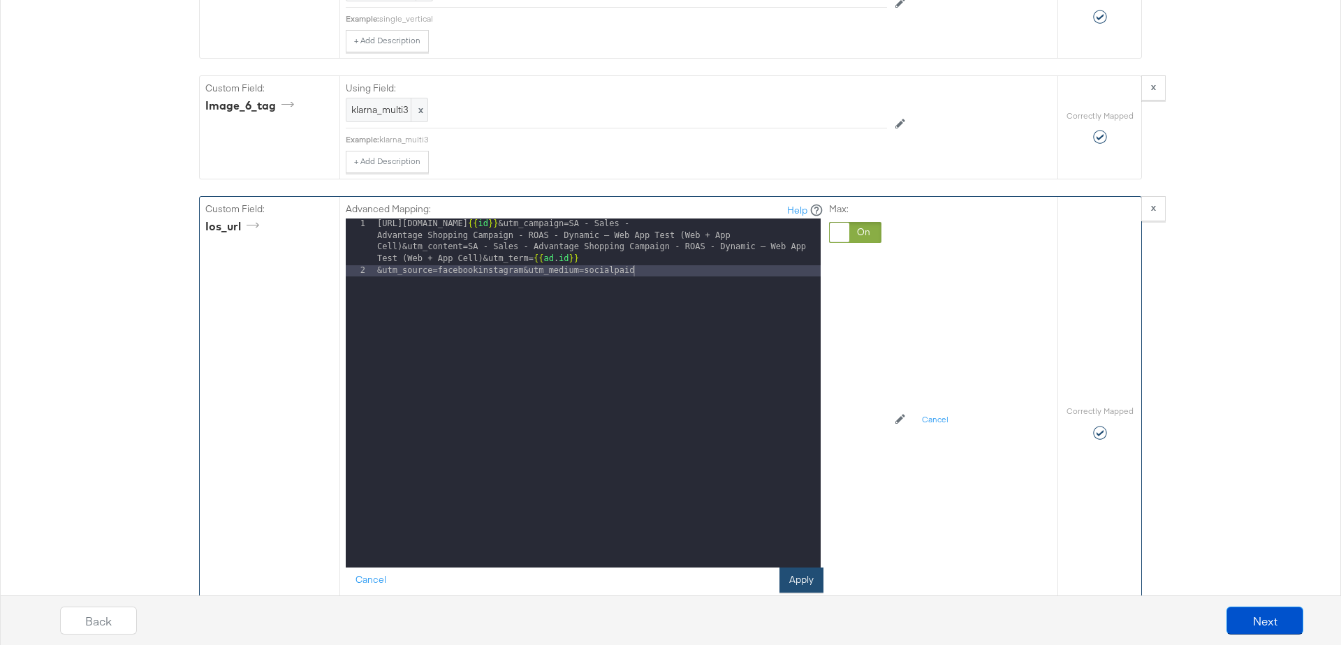
click at [781, 568] on button "Apply" at bounding box center [801, 580] width 44 height 25
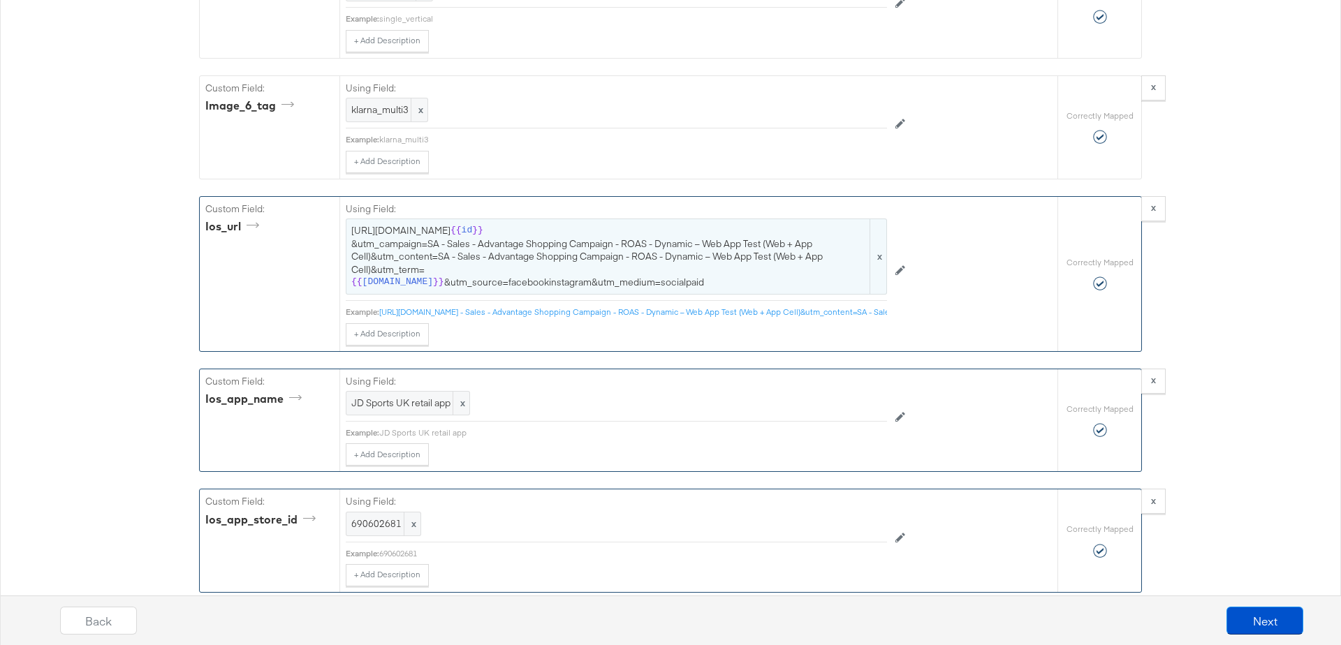
click at [478, 224] on span "[URL][DOMAIN_NAME] {{ id }} &utm_campaign=SA - Sales - Advantage Shopping Campa…" at bounding box center [616, 256] width 530 height 65
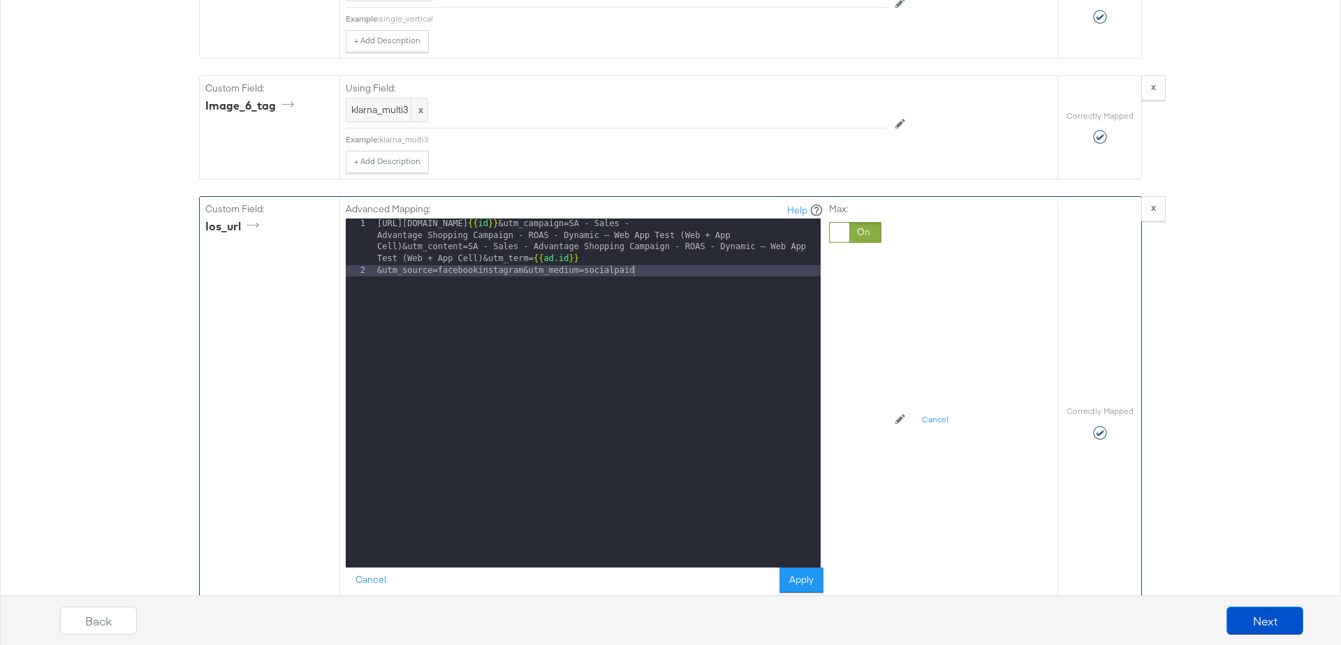
click at [483, 219] on div "[URL][DOMAIN_NAME] {{ id }} &utm_campaign=SA - Sales - Advantage Shopping Campa…" at bounding box center [597, 422] width 446 height 407
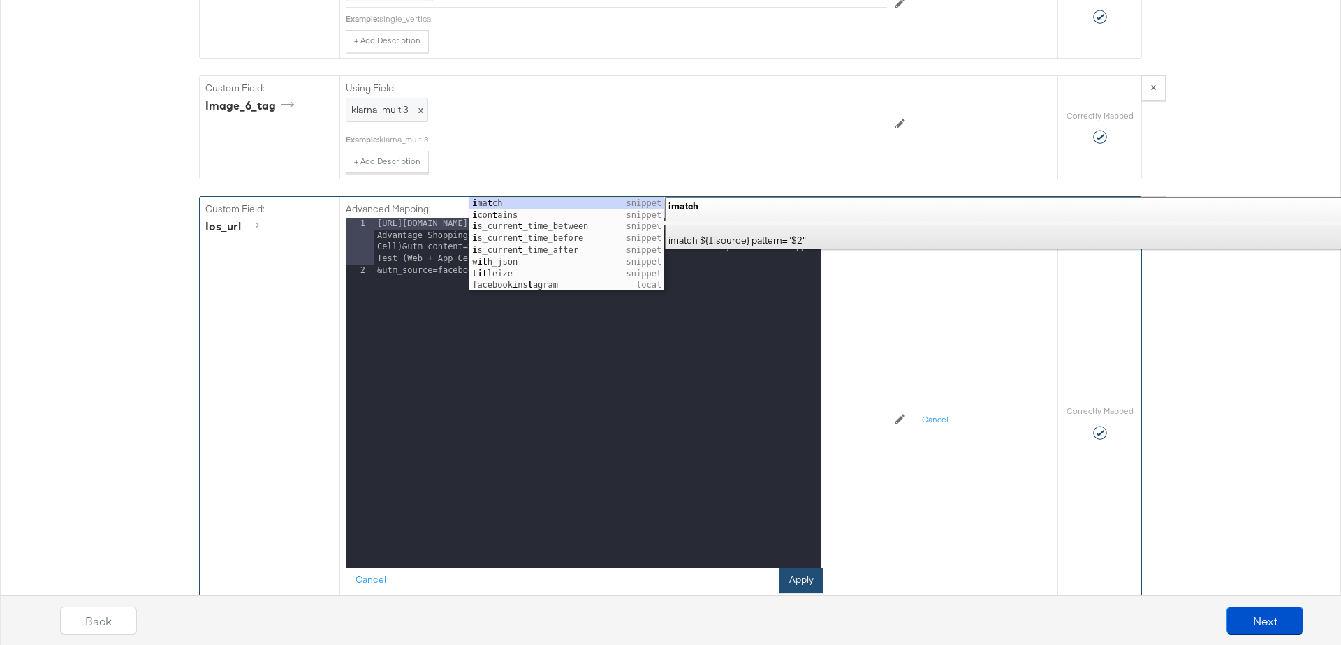
click at [807, 568] on button "Apply" at bounding box center [801, 580] width 44 height 25
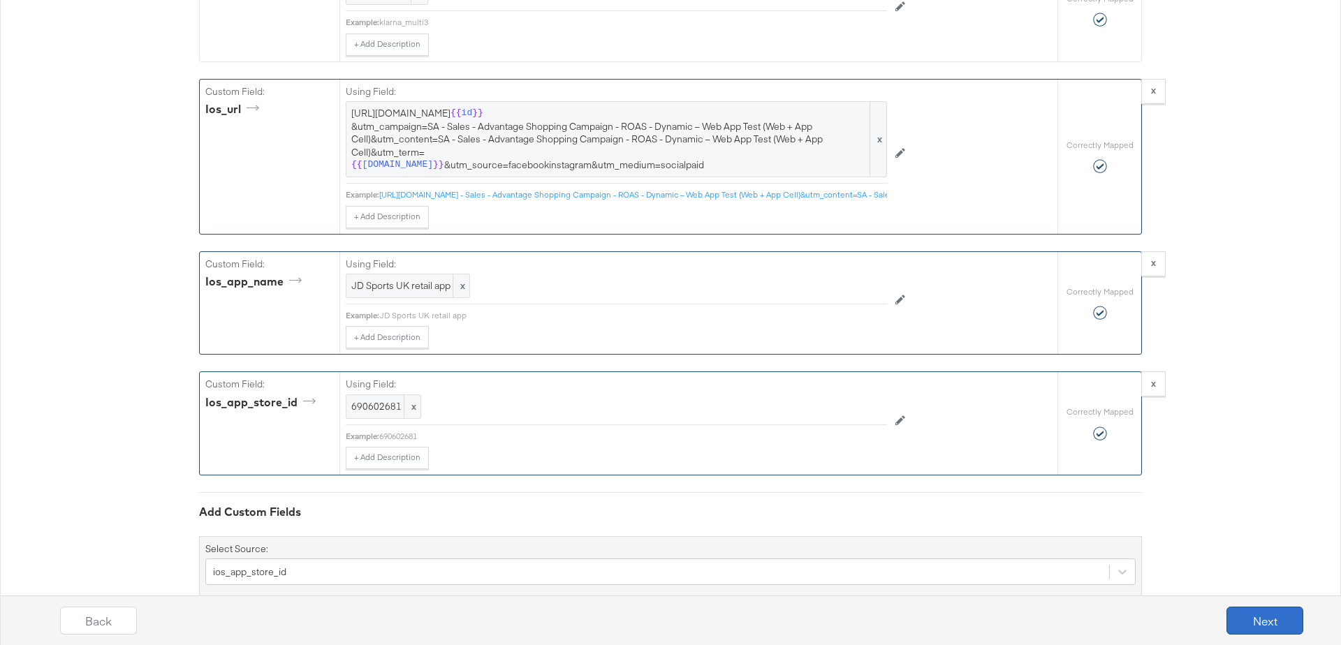
click at [1255, 610] on button "Next" at bounding box center [1264, 621] width 77 height 28
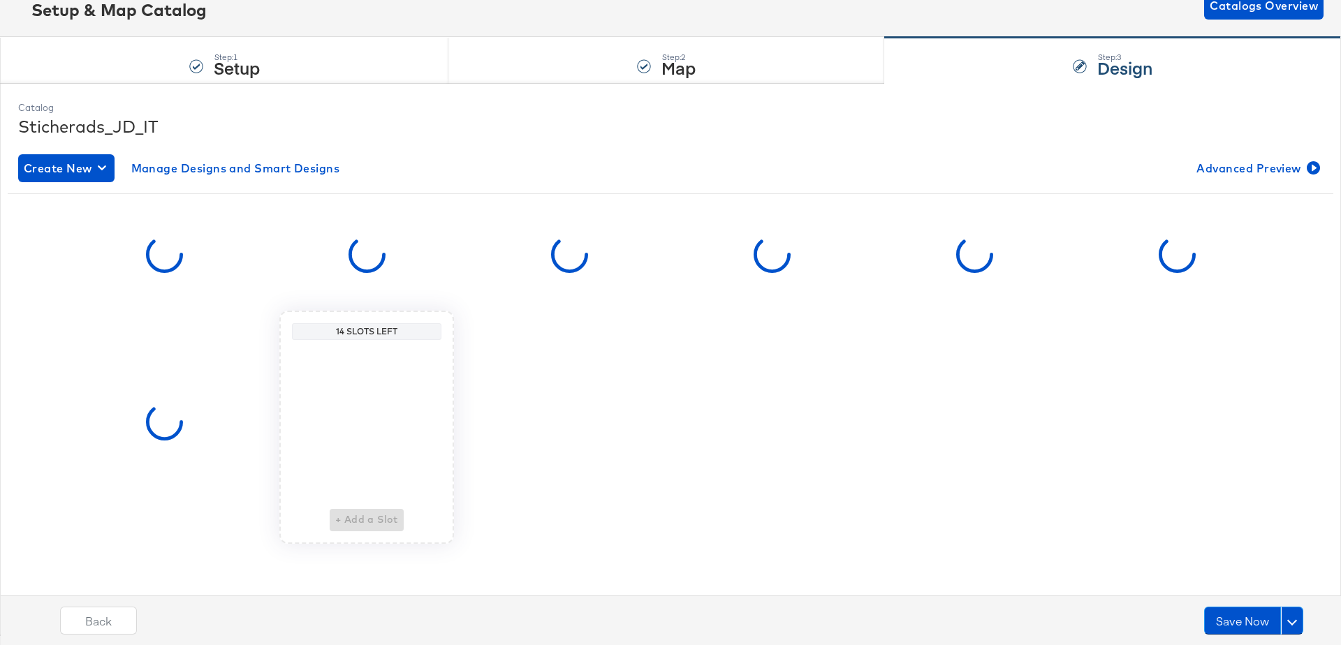
scroll to position [0, 0]
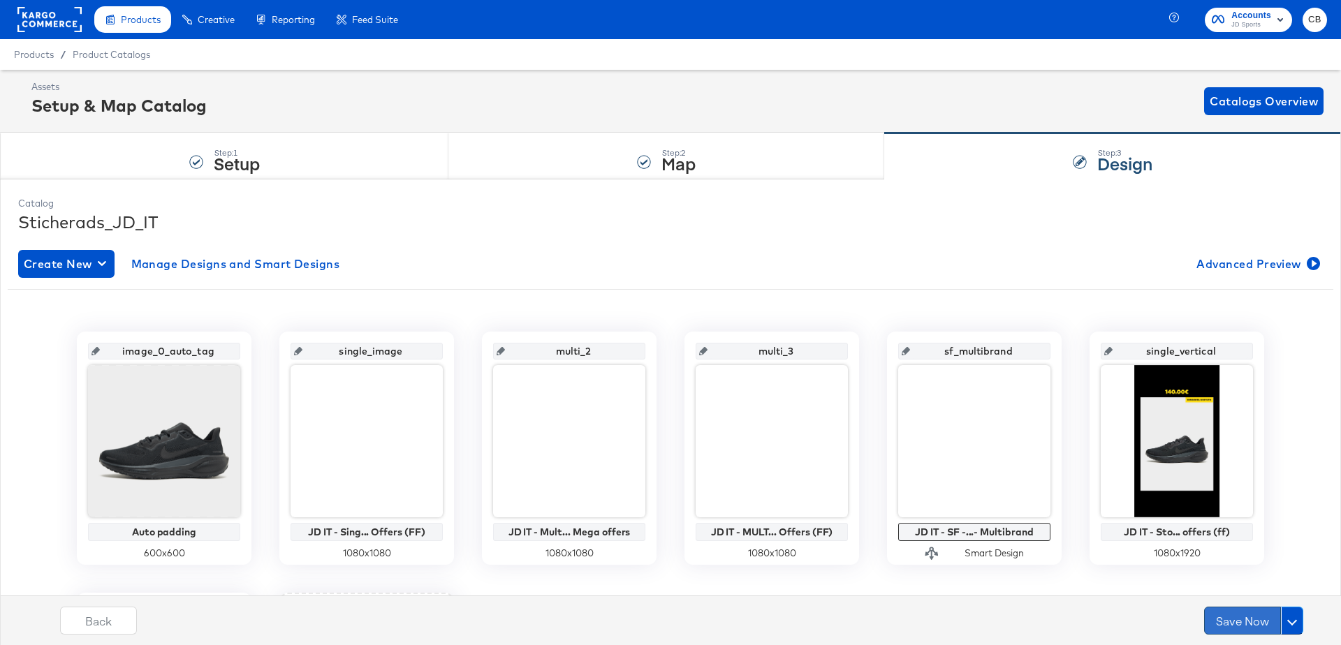
click at [1237, 611] on button "Save Now" at bounding box center [1242, 621] width 77 height 28
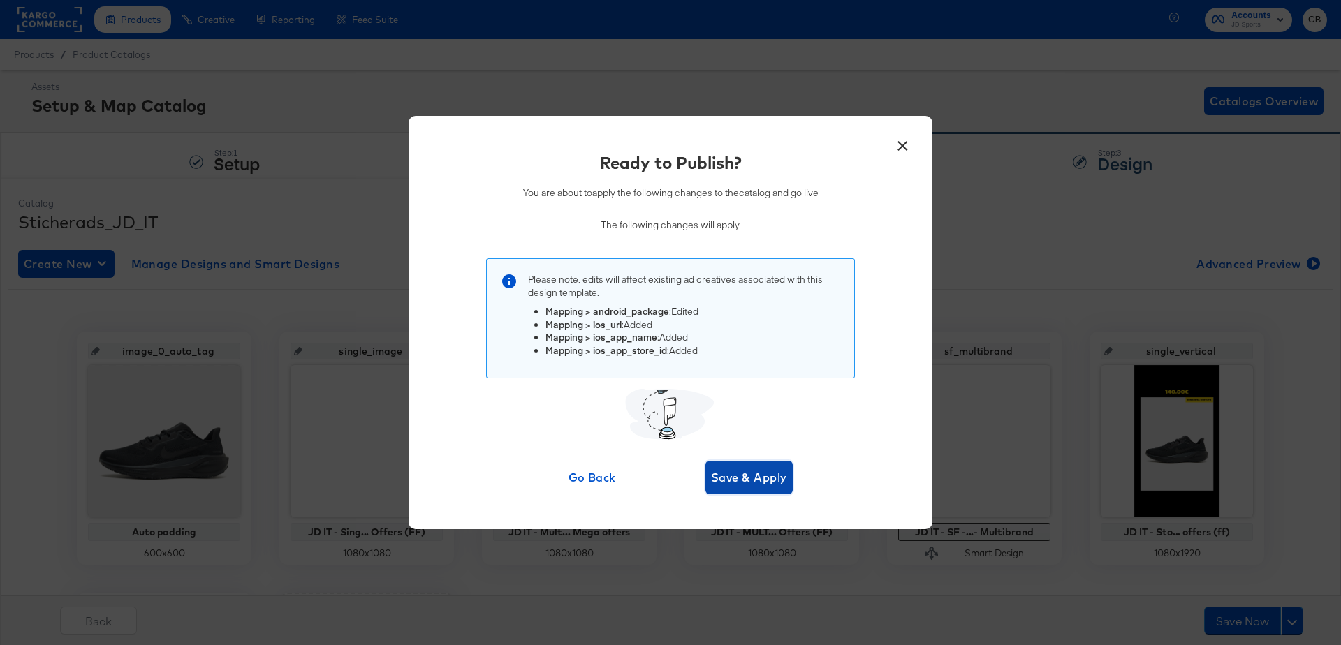
click at [744, 479] on span "Save & Apply" at bounding box center [749, 478] width 76 height 20
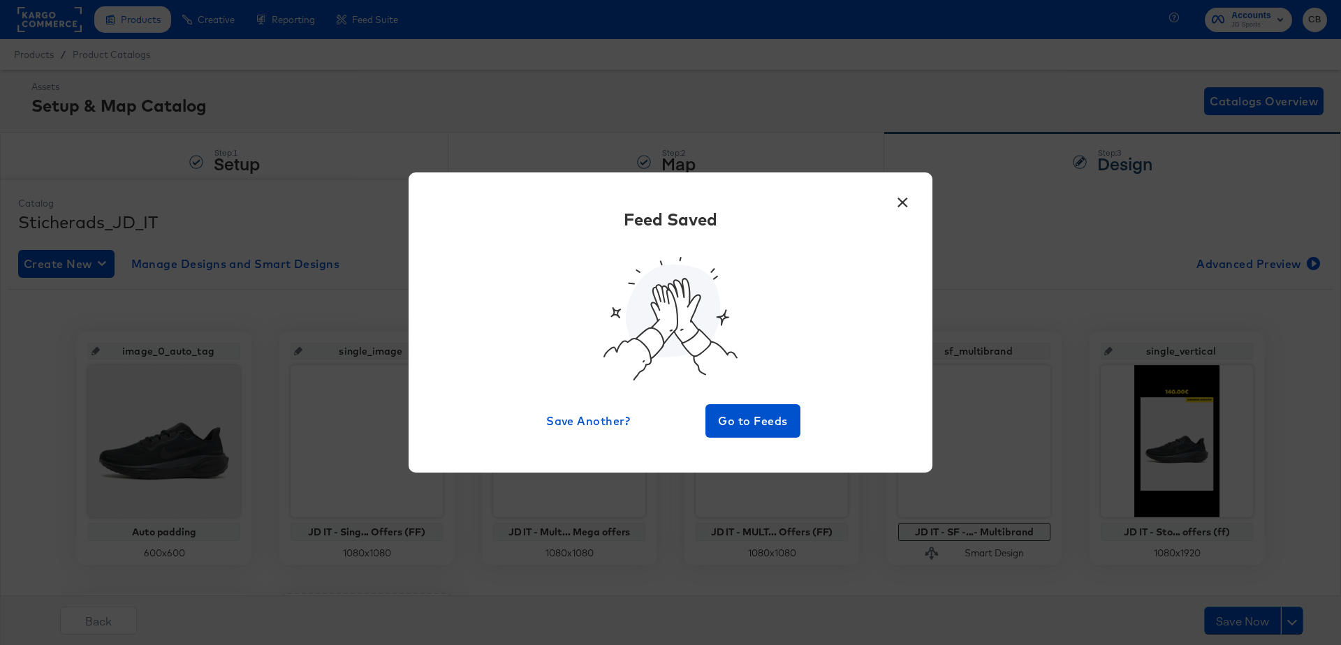
click at [902, 204] on button "×" at bounding box center [902, 198] width 25 height 25
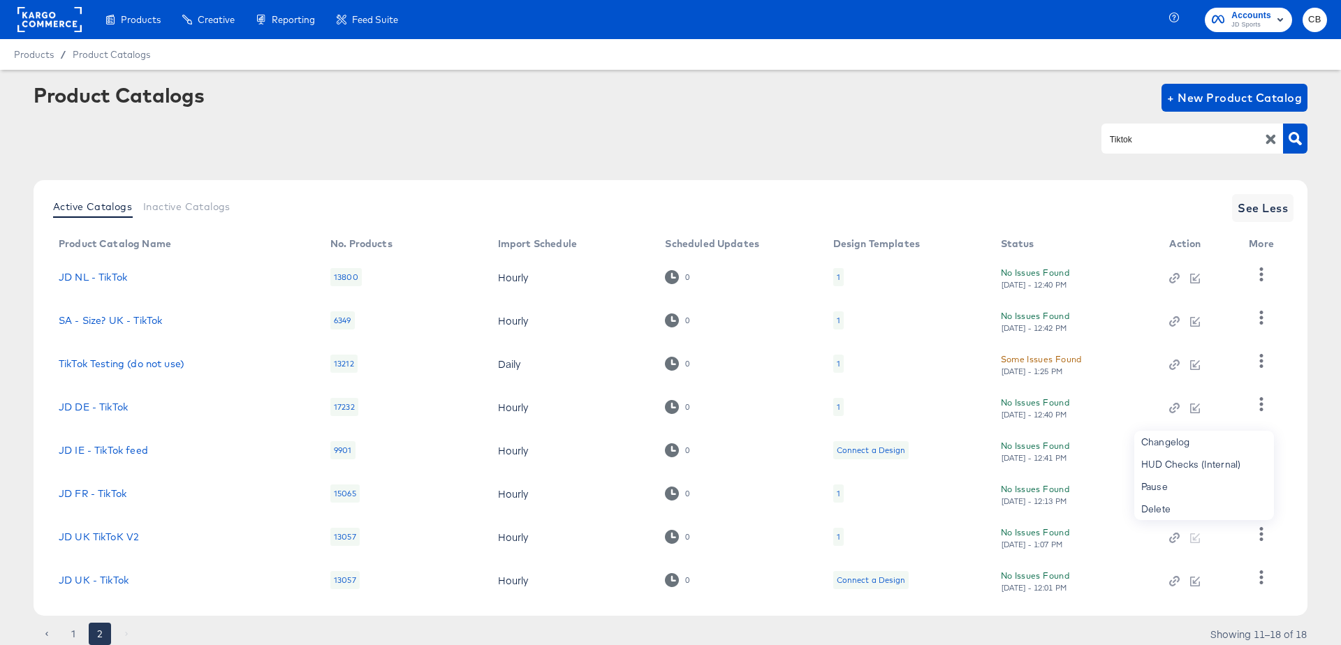
scroll to position [49, 0]
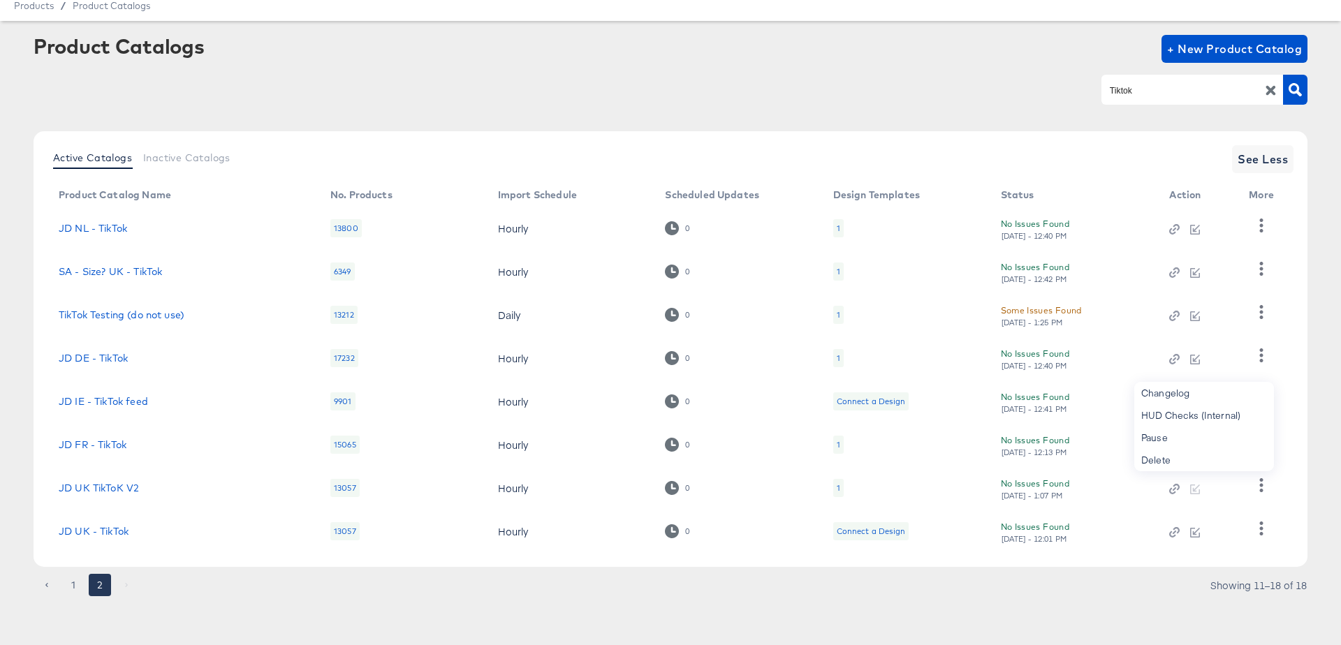
click at [1155, 79] on div "Tiktok" at bounding box center [1192, 89] width 182 height 29
type input "NL"
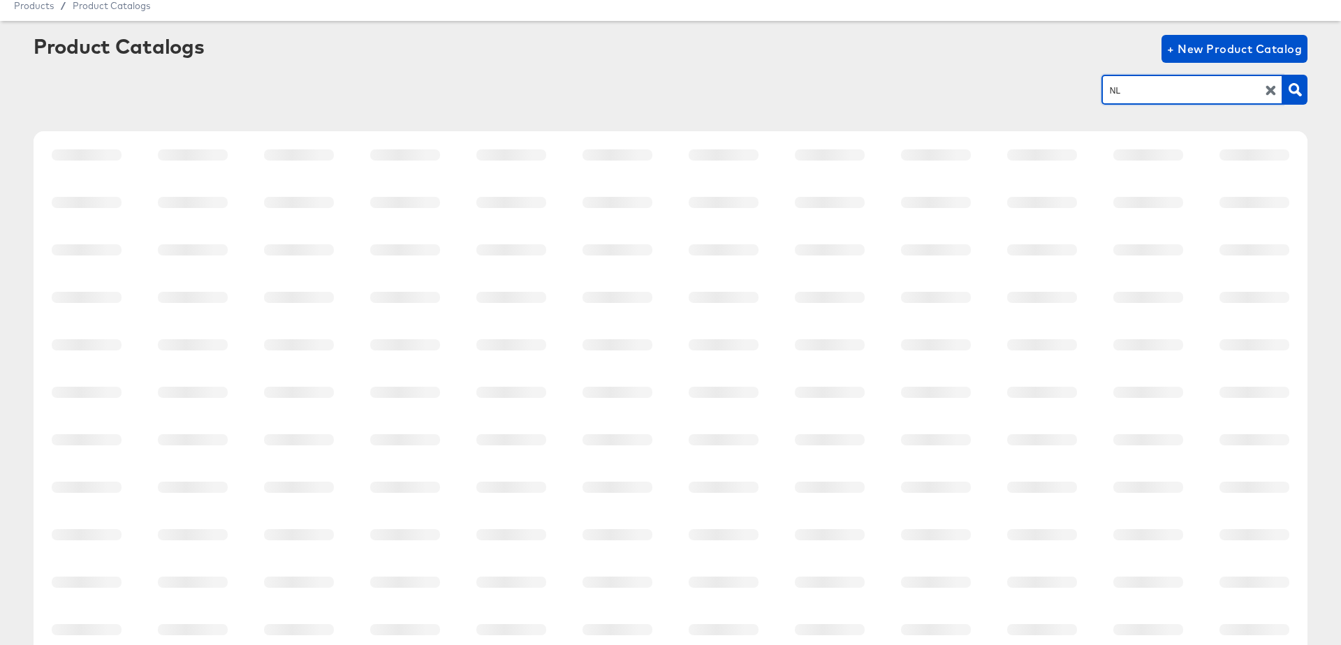
scroll to position [0, 0]
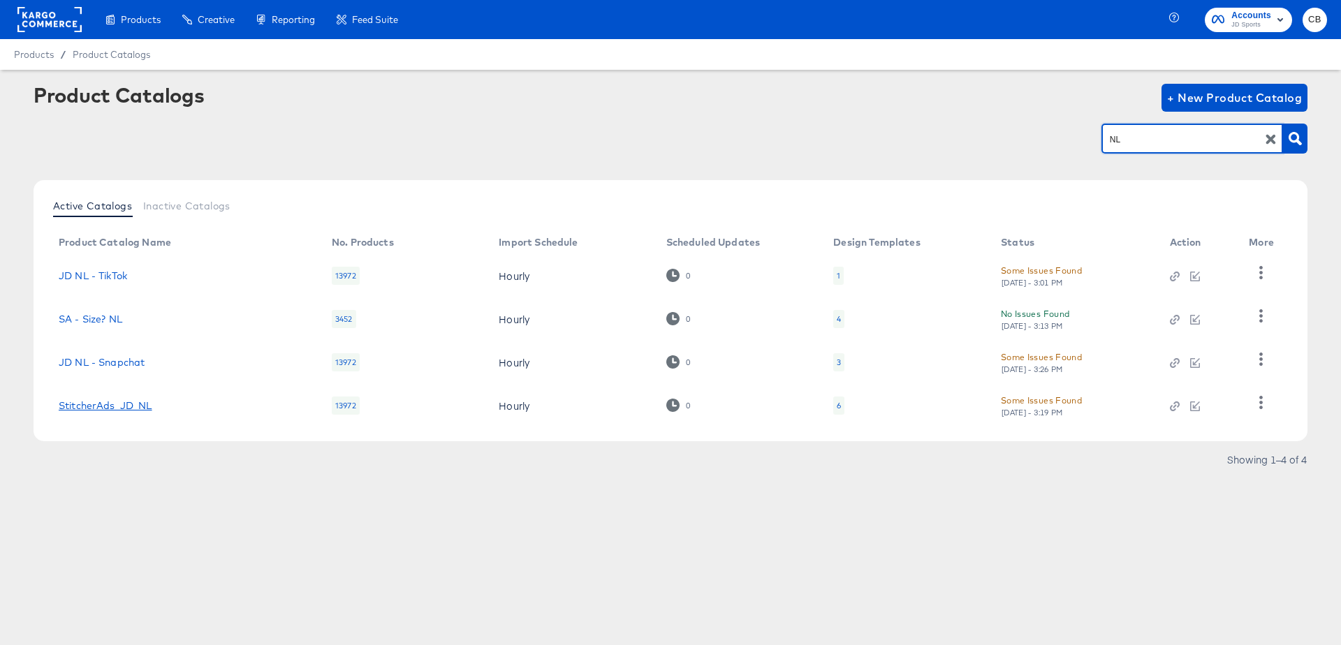
click at [116, 404] on link "StitcherAds_JD_NL" at bounding box center [106, 405] width 94 height 11
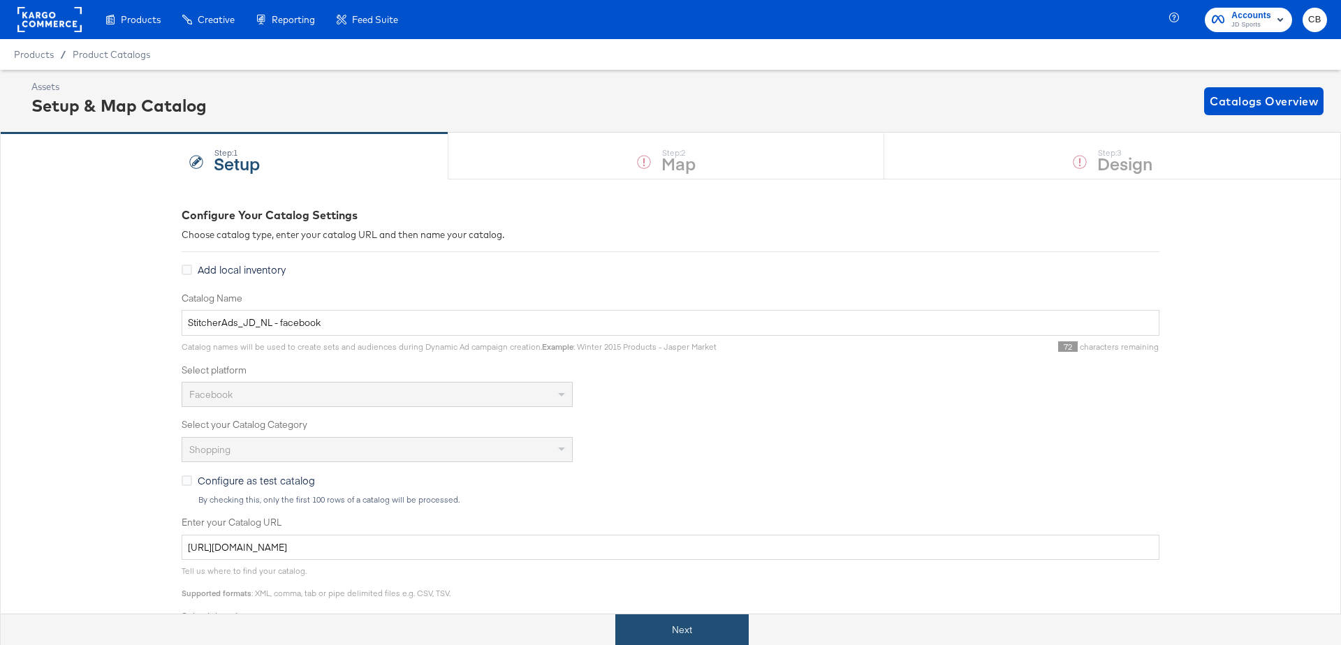
click at [671, 623] on button "Next" at bounding box center [681, 629] width 133 height 31
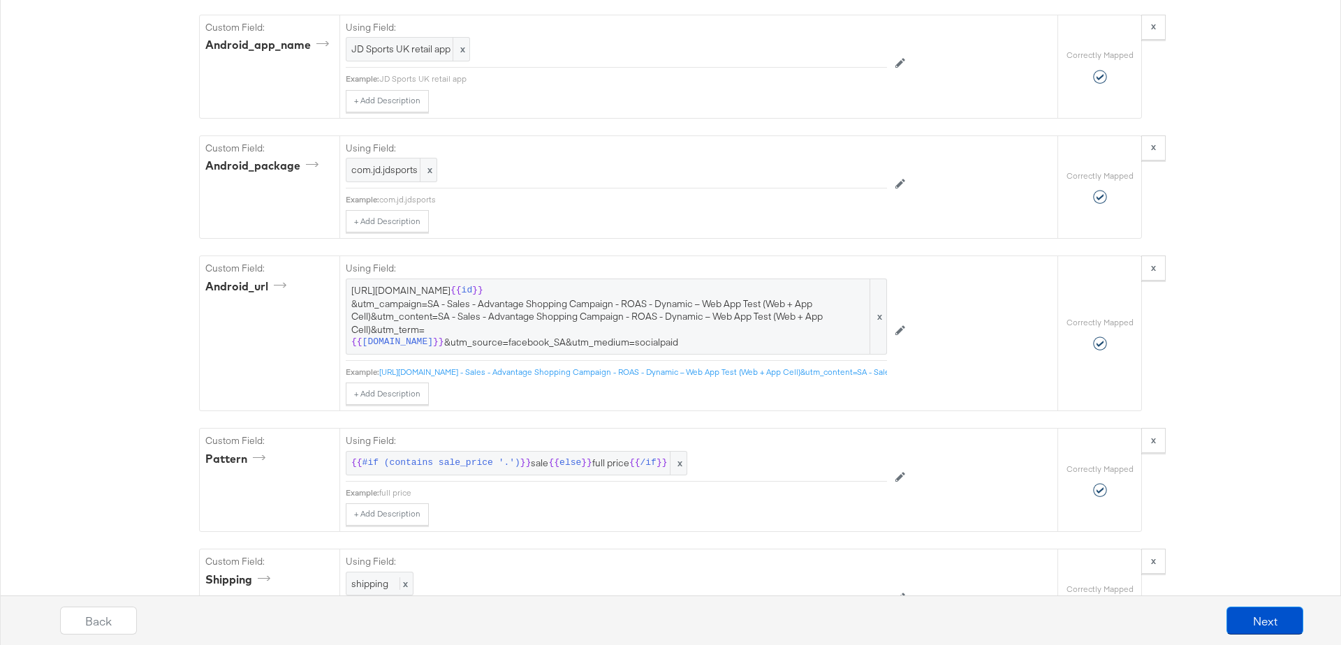
scroll to position [3104, 0]
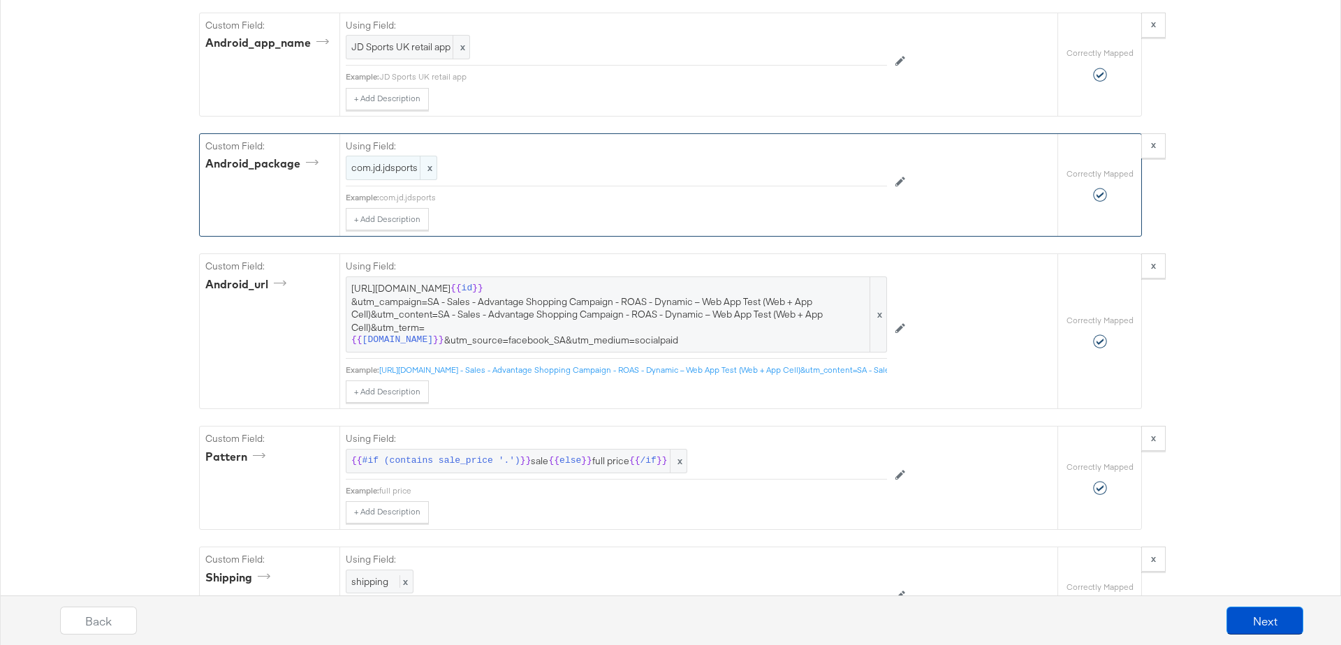
click at [397, 161] on span "com.jd.jdsports" at bounding box center [391, 167] width 80 height 13
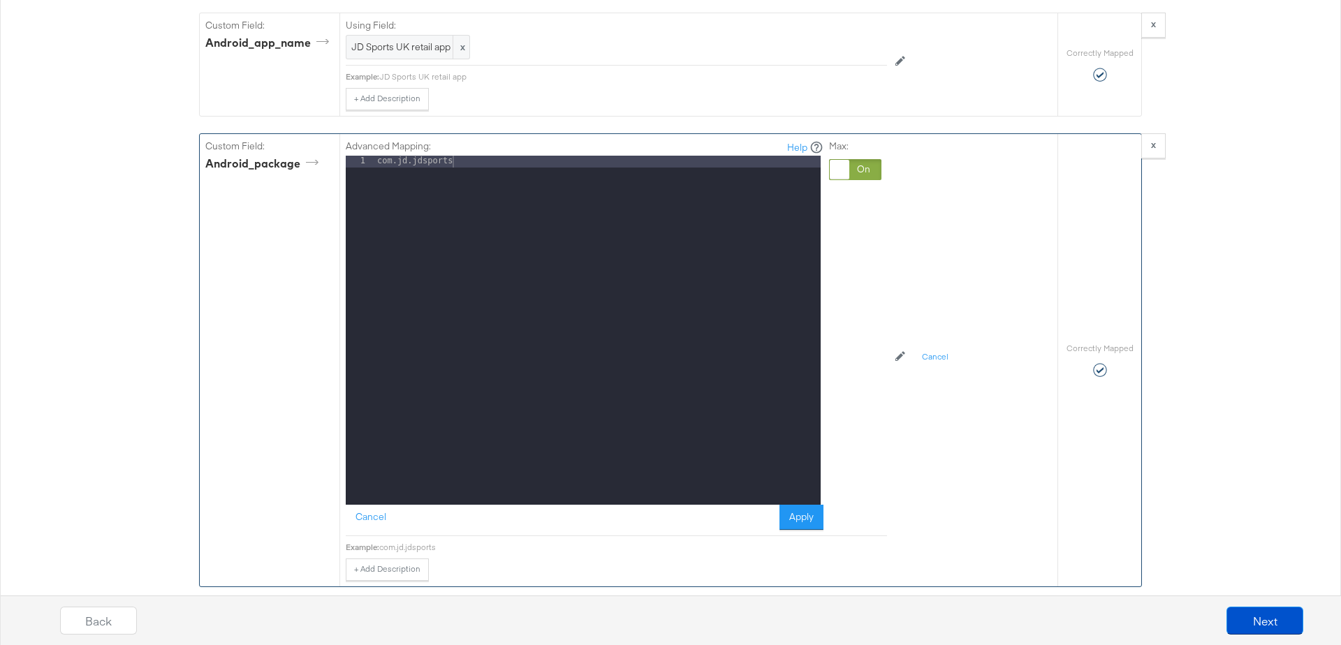
click at [463, 156] on div "com.jd.jdsports" at bounding box center [597, 342] width 446 height 372
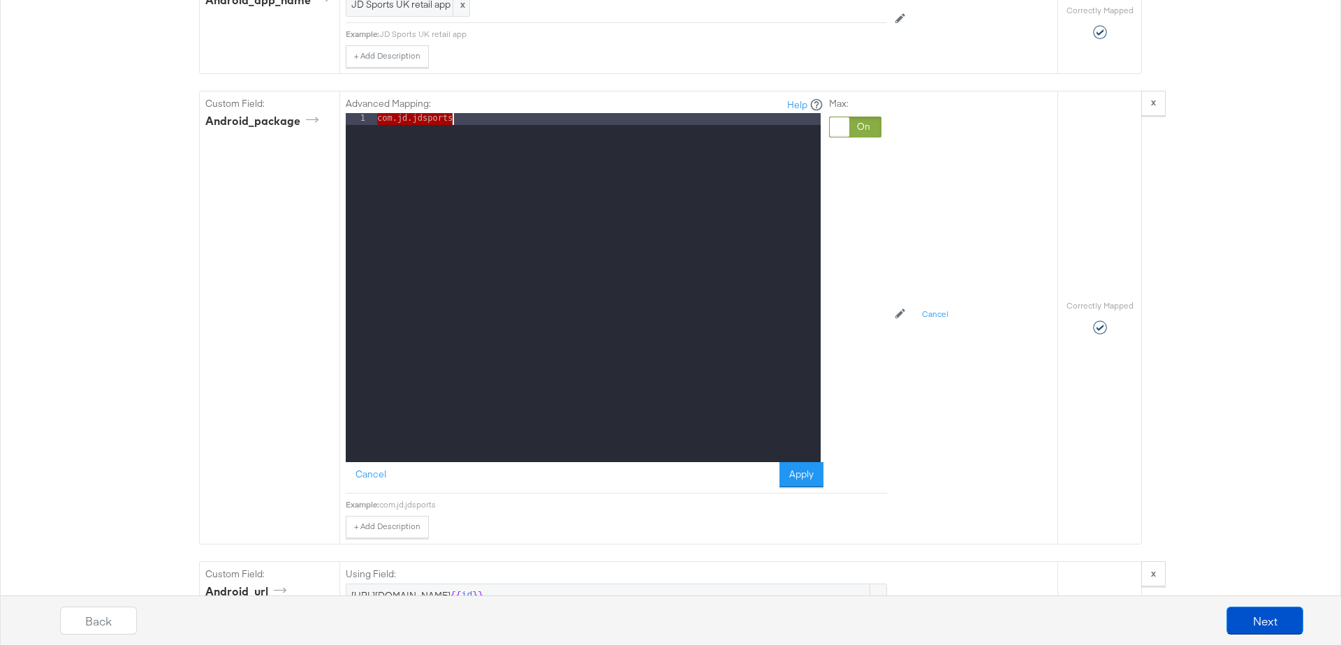
scroll to position [3151, 0]
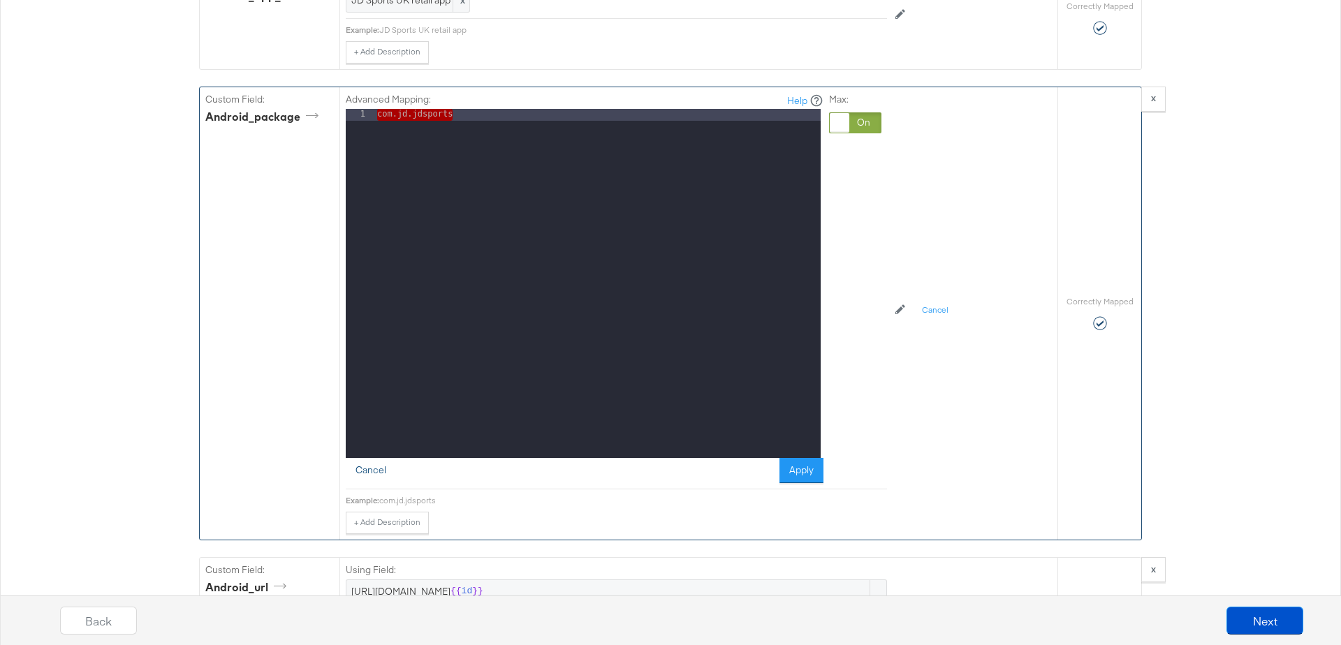
click at [374, 458] on button "Cancel" at bounding box center [371, 470] width 50 height 25
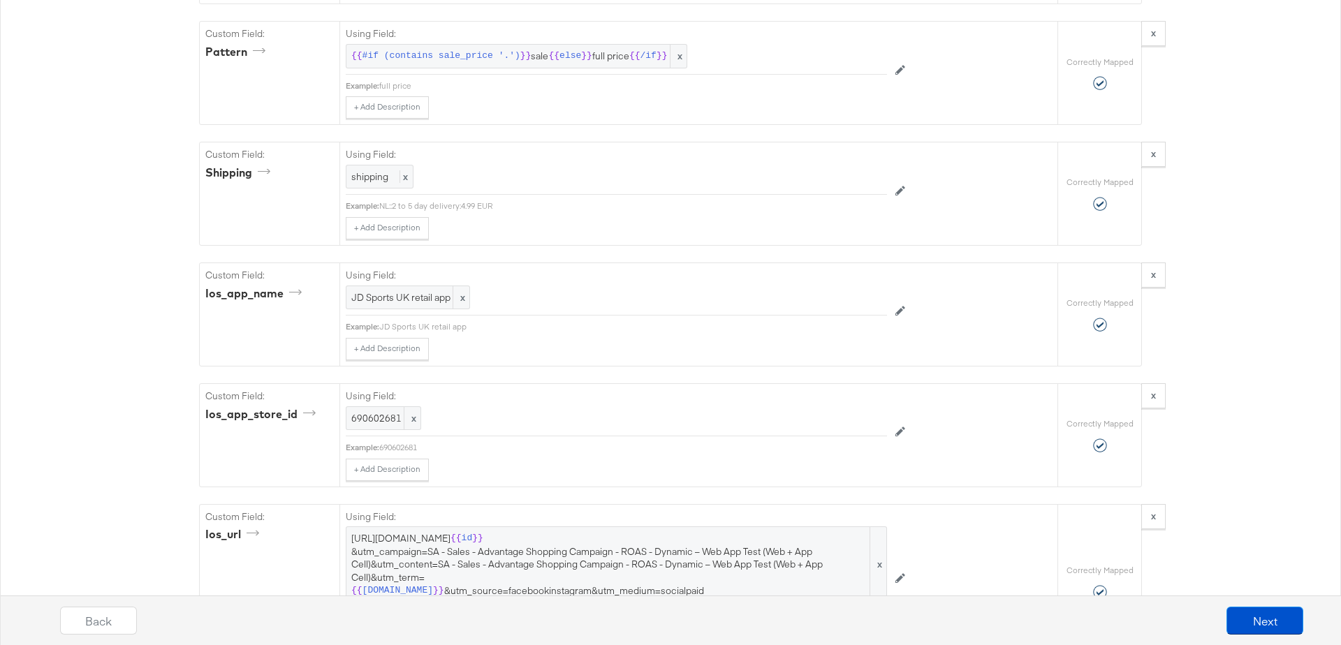
scroll to position [3529, 0]
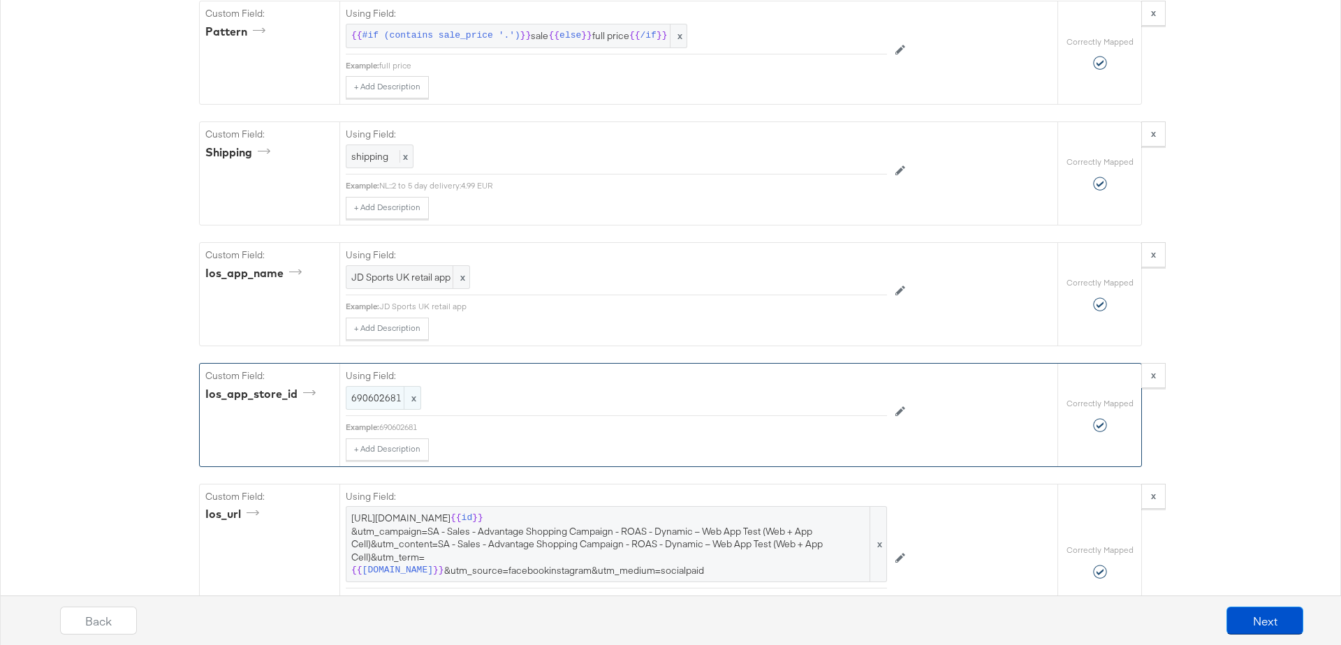
click at [381, 392] on span "690602681" at bounding box center [383, 398] width 64 height 13
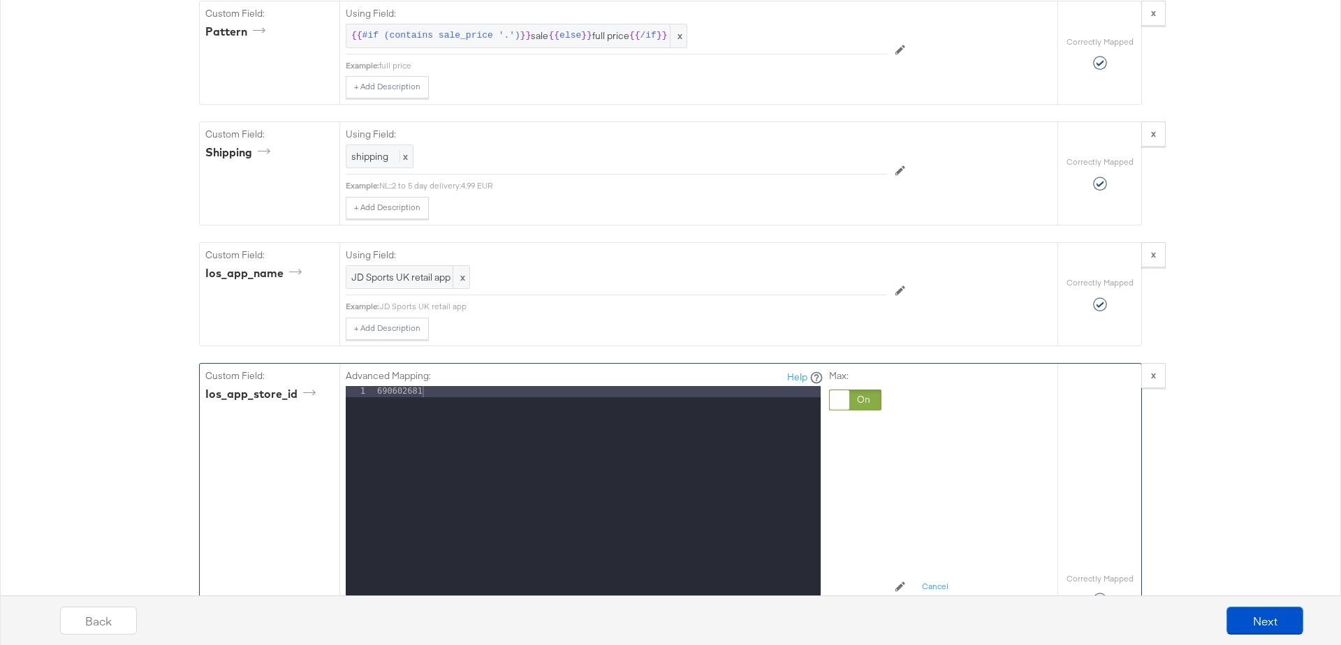
click at [464, 386] on div "690602681" at bounding box center [597, 572] width 446 height 372
click at [420, 271] on span "JD Sports UK retail app" at bounding box center [407, 277] width 113 height 13
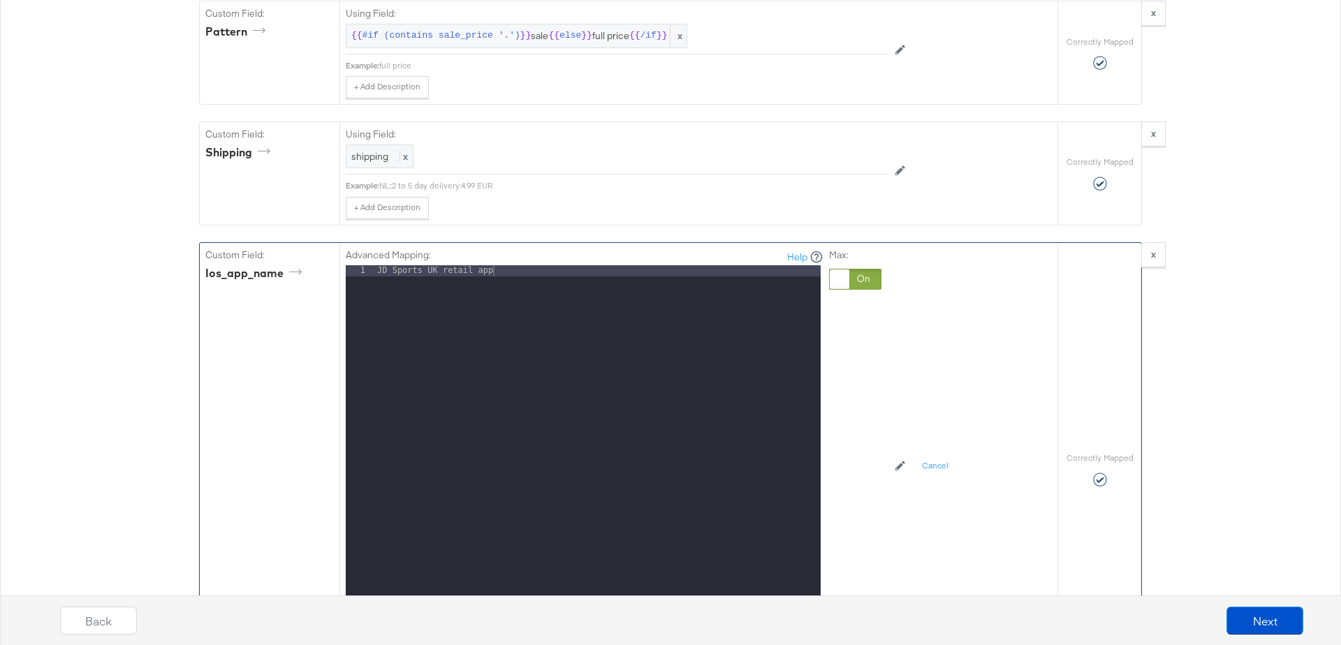
click at [526, 265] on div "JD Sports UK retail app" at bounding box center [597, 451] width 446 height 372
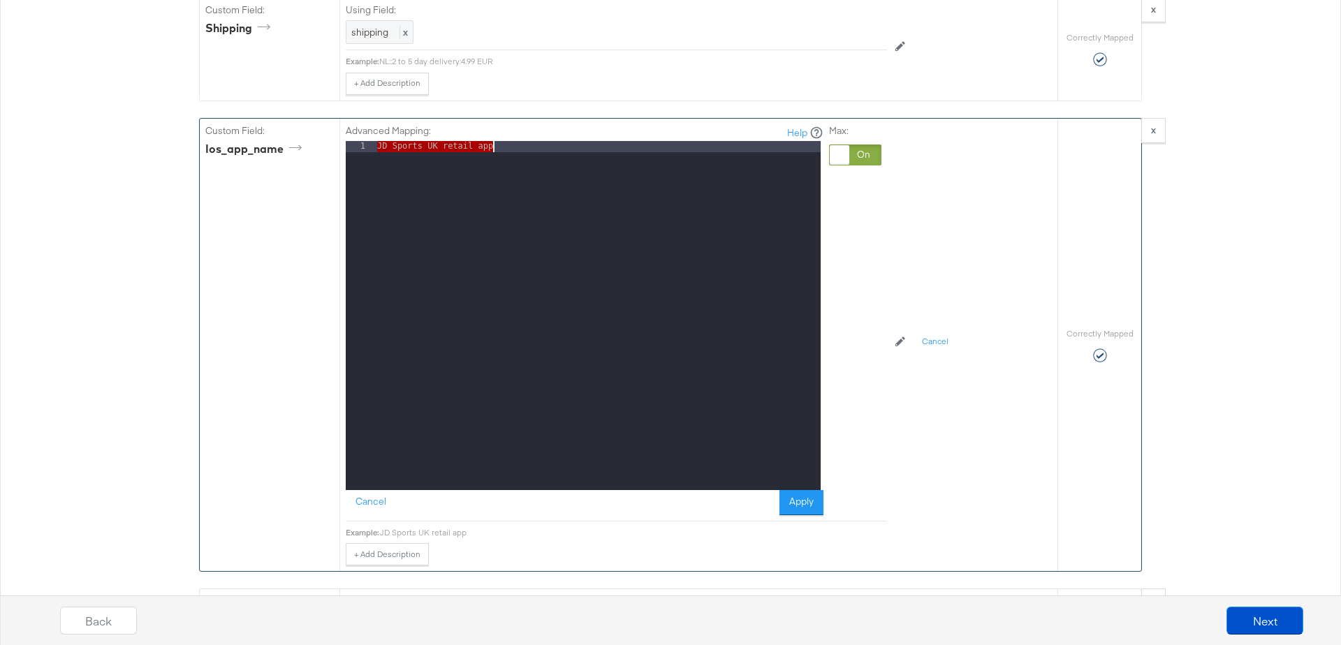
scroll to position [3660, 0]
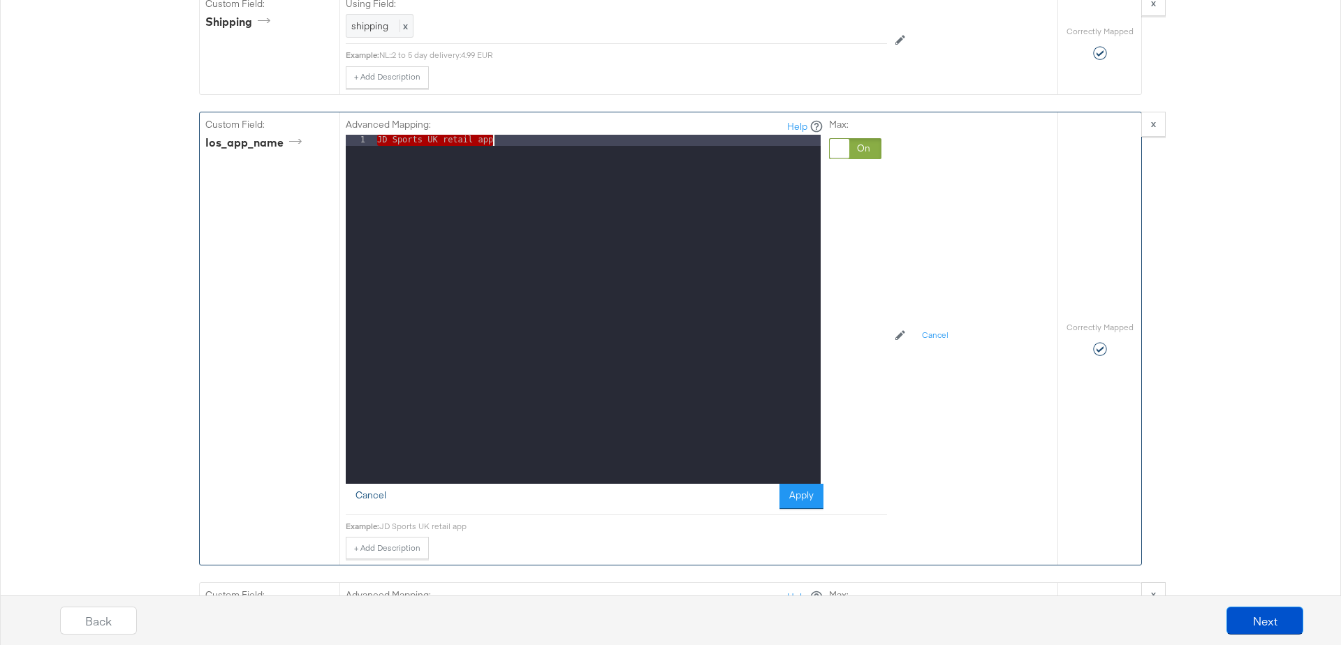
click at [370, 484] on button "Cancel" at bounding box center [371, 496] width 50 height 25
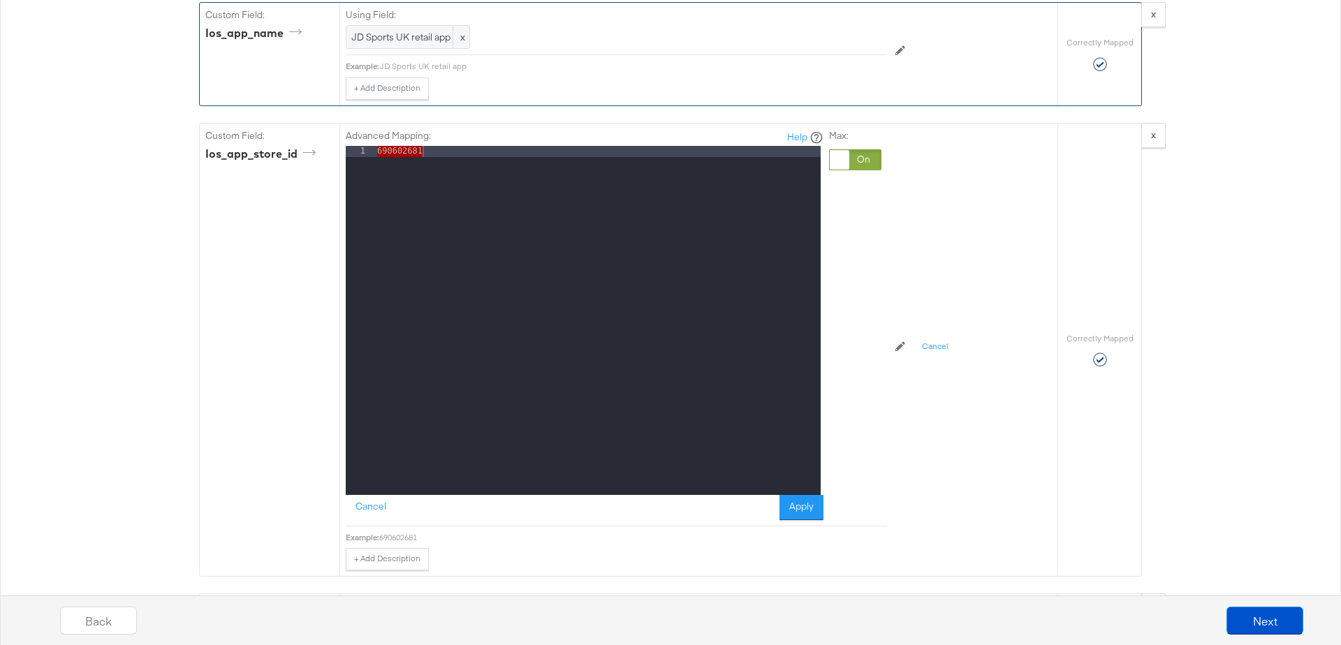
scroll to position [3799, 0]
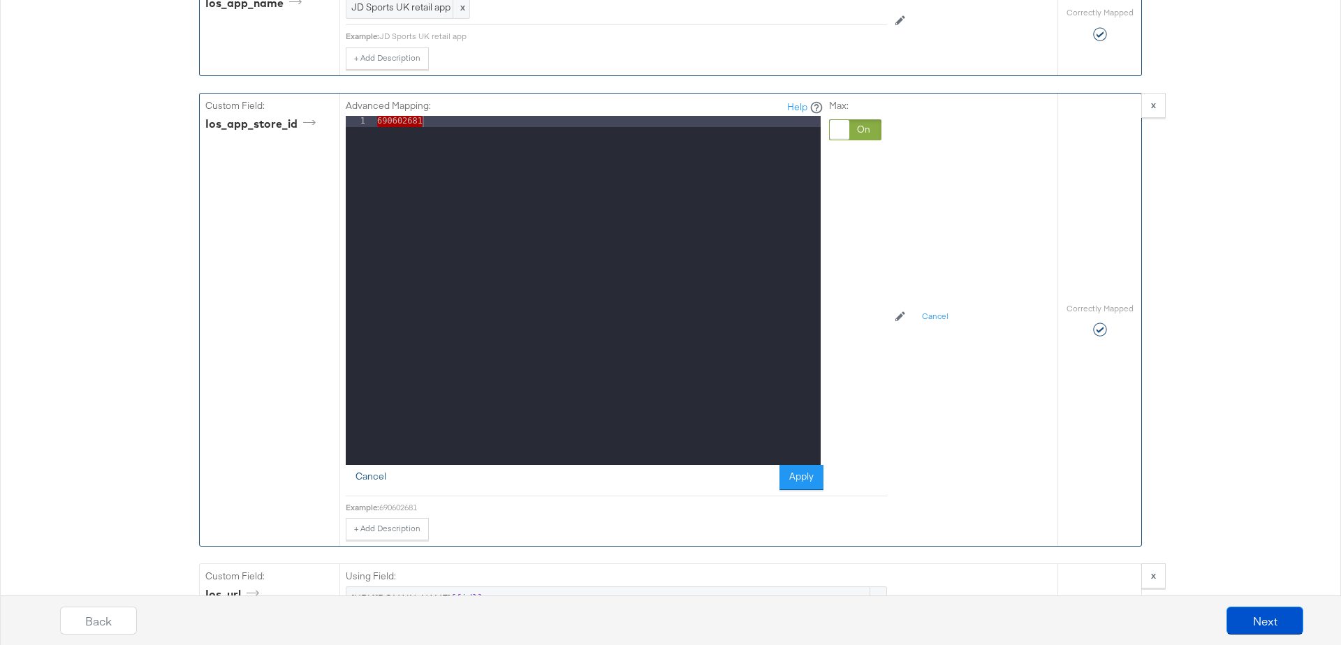
click at [368, 465] on button "Cancel" at bounding box center [371, 477] width 50 height 25
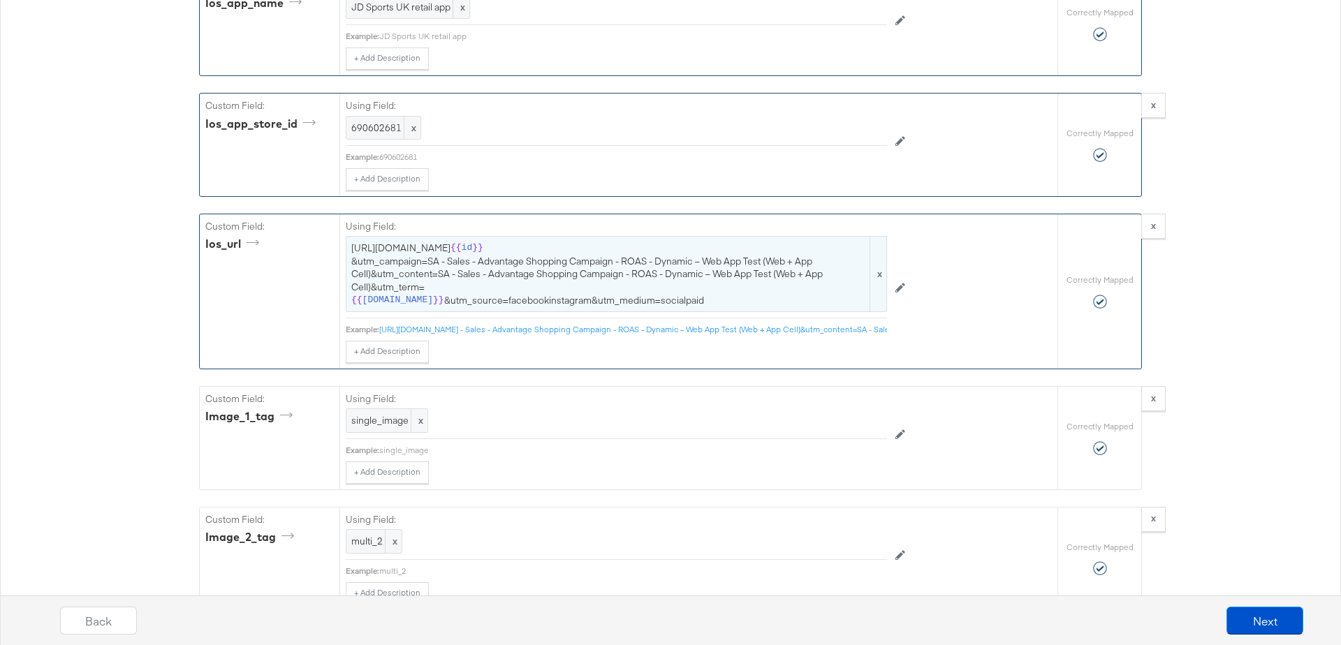
click at [510, 246] on span "[URL][DOMAIN_NAME] {{ id }} &utm_campaign=SA - Sales - Advantage Shopping Campa…" at bounding box center [616, 274] width 530 height 65
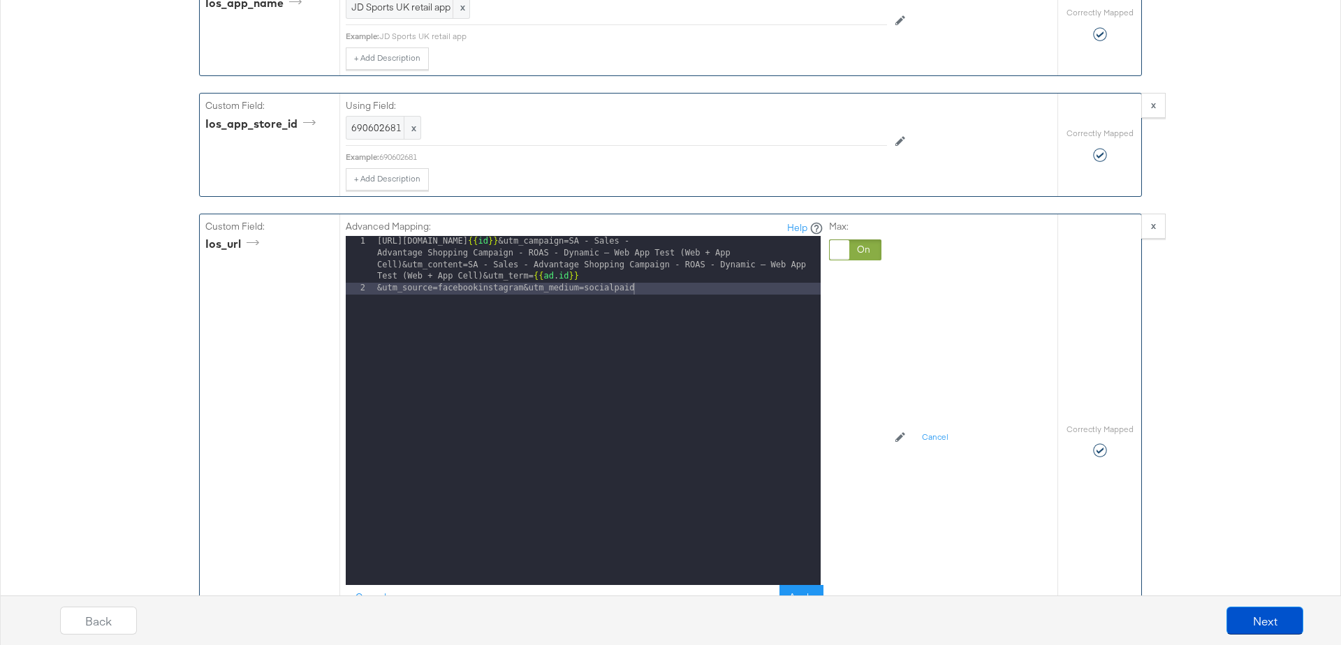
click at [682, 253] on div "[URL][DOMAIN_NAME] {{ id }} &utm_campaign=SA - Sales - Advantage Shopping Campa…" at bounding box center [597, 439] width 446 height 407
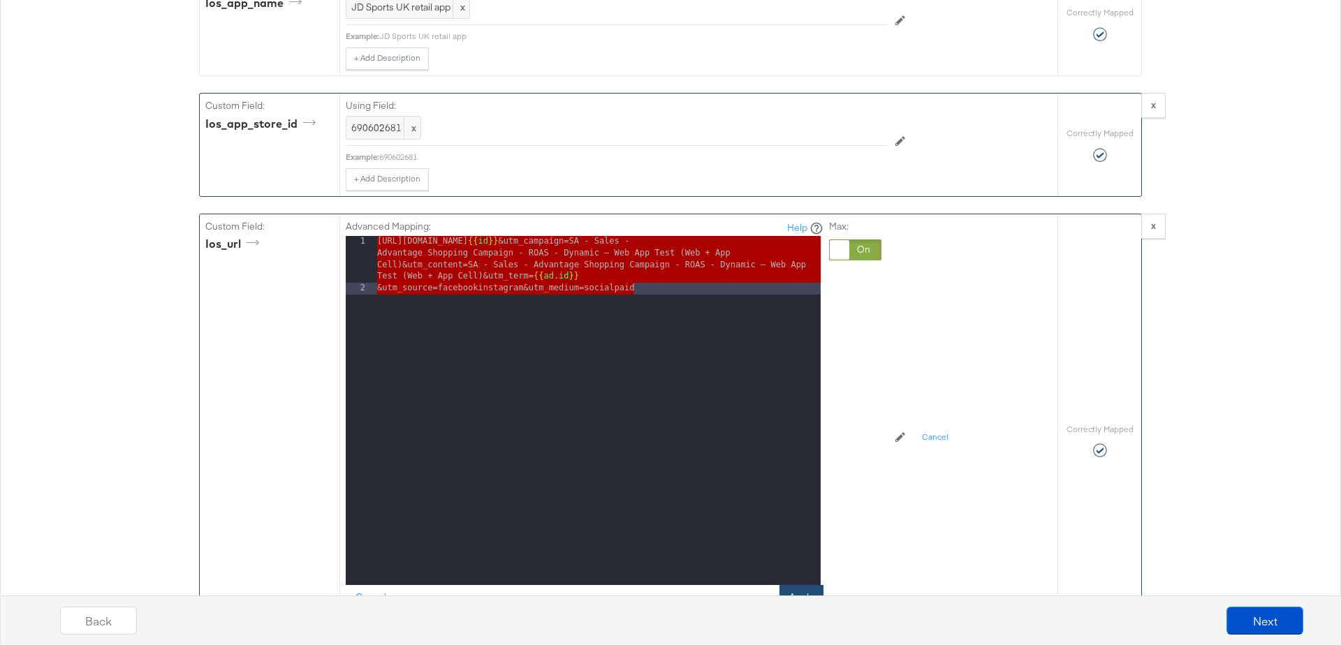
click at [798, 585] on button "Apply" at bounding box center [801, 597] width 44 height 25
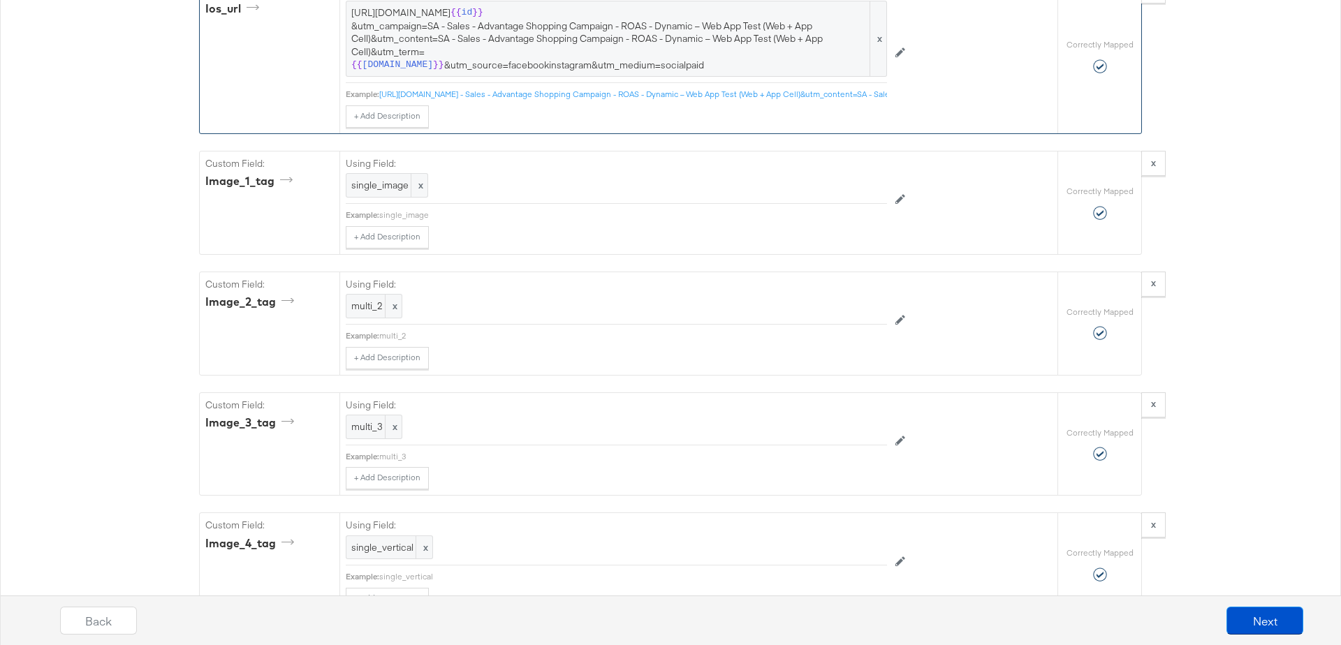
scroll to position [4295, 0]
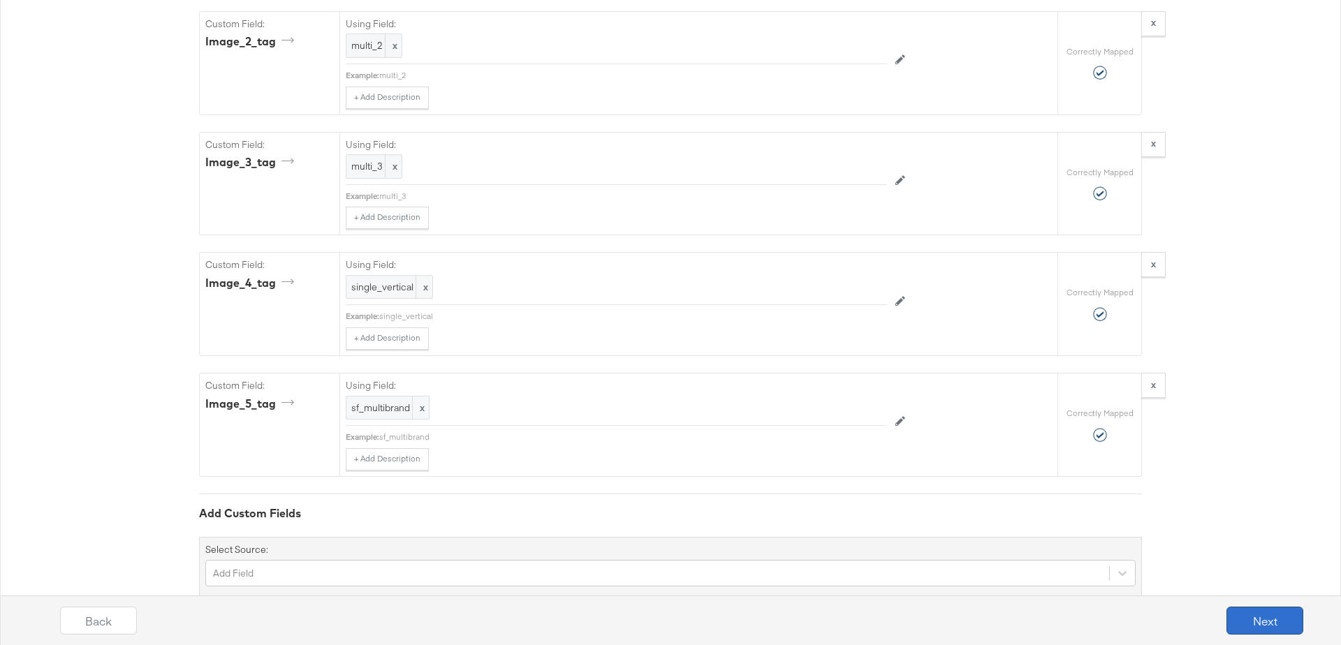
click at [1255, 611] on button "Next" at bounding box center [1264, 621] width 77 height 28
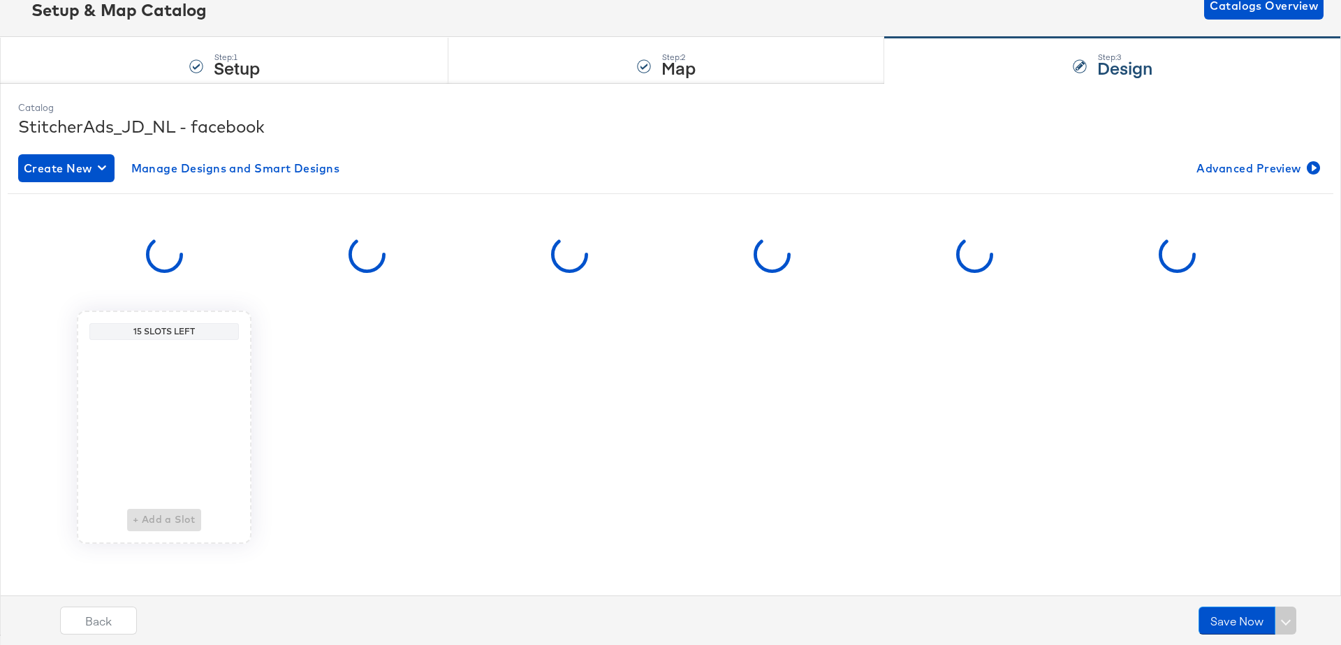
scroll to position [0, 0]
